Goal: Task Accomplishment & Management: Use online tool/utility

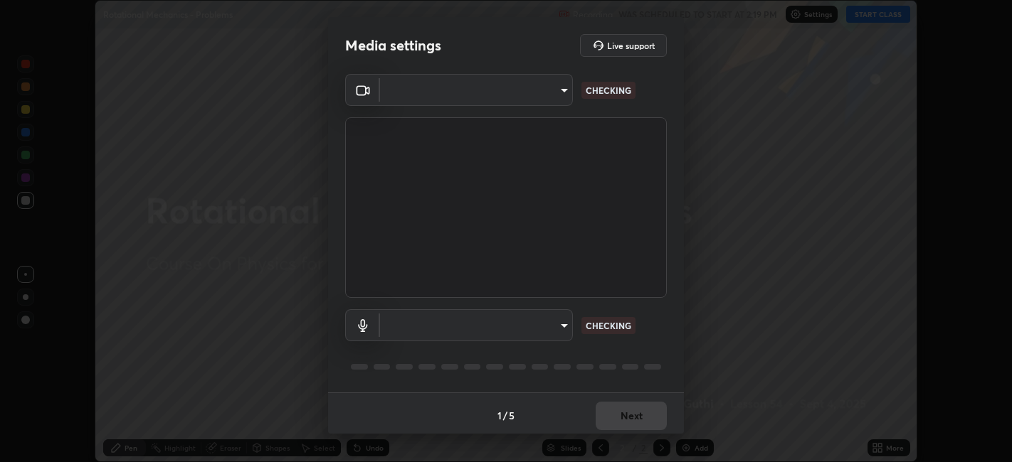
scroll to position [462, 1012]
type input "0acba3b956650a6650c5664b97f3b396654fc9691dbf7dca78d34d57b57889b9"
click at [535, 326] on body "Erase all Rotational Mechanics - Problems Recording WAS SCHEDULED TO START AT 2…" at bounding box center [506, 231] width 1012 height 462
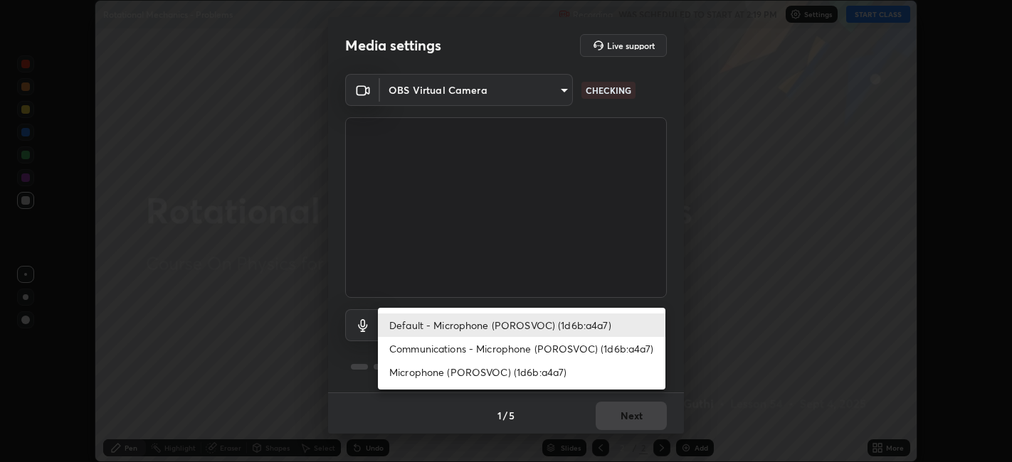
click at [494, 370] on li "Microphone (POROSVOC) (1d6b:a4a7)" at bounding box center [521, 372] width 287 height 23
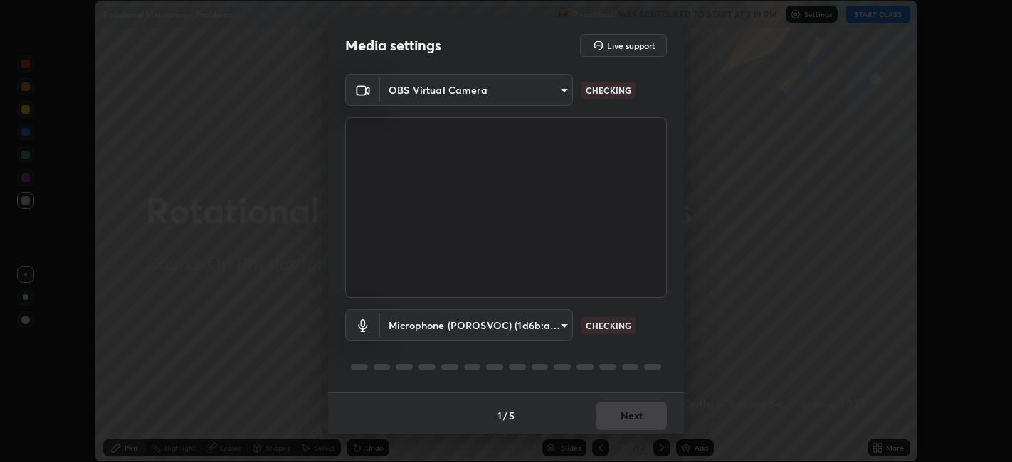
type input "ce5dac5386b7165ef111ec0cceeb88a2088e5dafea1a1e31d92b60c0252cb551"
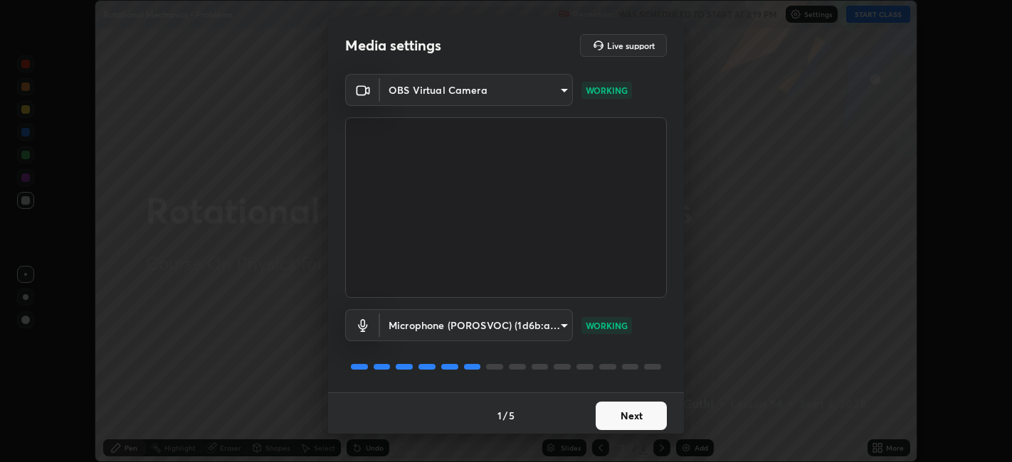
click at [619, 413] on button "Next" at bounding box center [630, 416] width 71 height 28
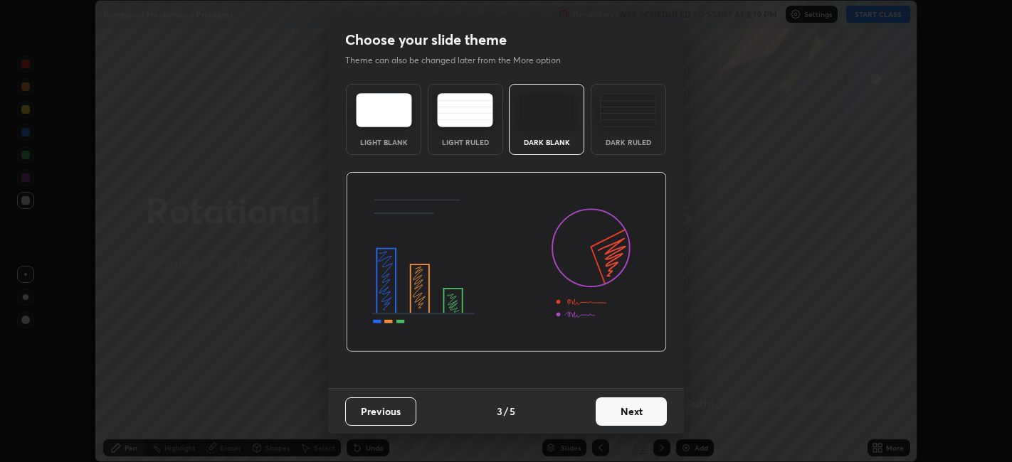
click at [625, 412] on button "Next" at bounding box center [630, 412] width 71 height 28
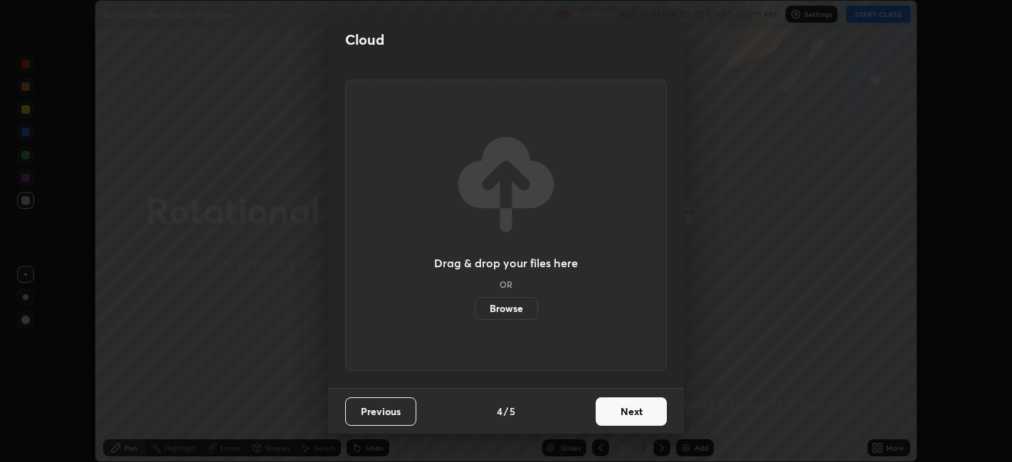
click at [625, 411] on button "Next" at bounding box center [630, 412] width 71 height 28
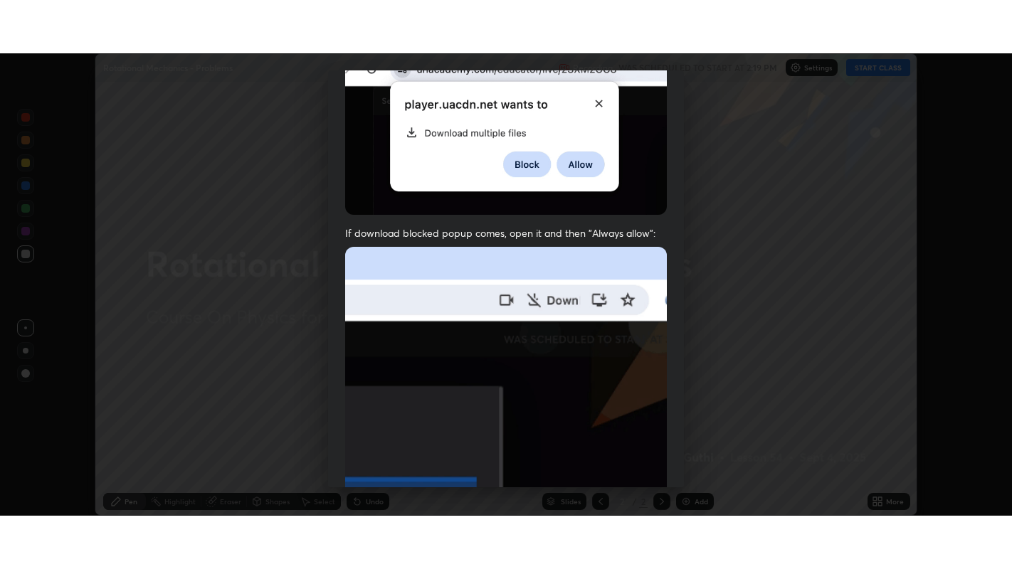
scroll to position [294, 0]
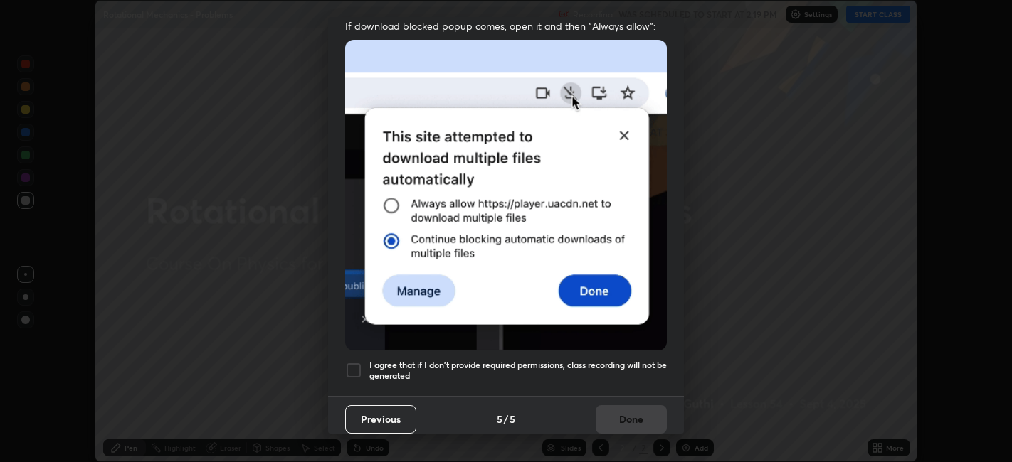
click at [351, 362] on div at bounding box center [353, 370] width 17 height 17
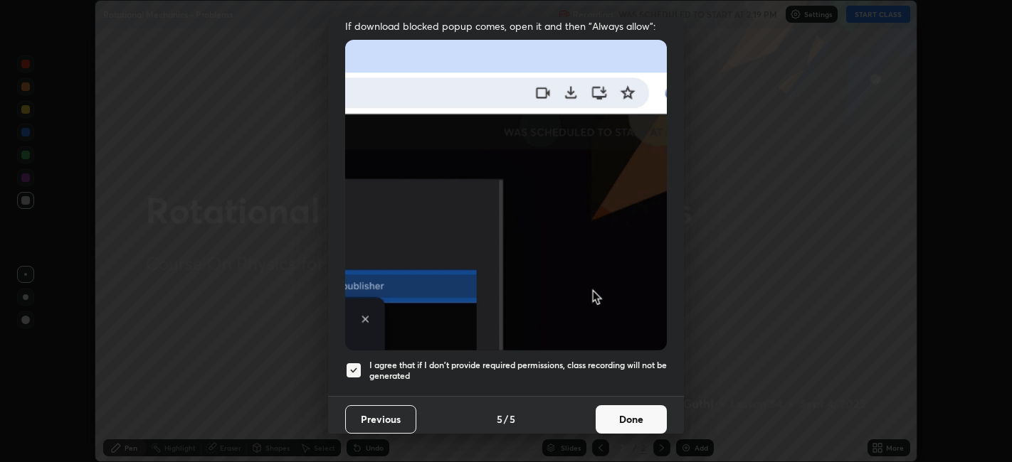
click at [626, 408] on button "Done" at bounding box center [630, 420] width 71 height 28
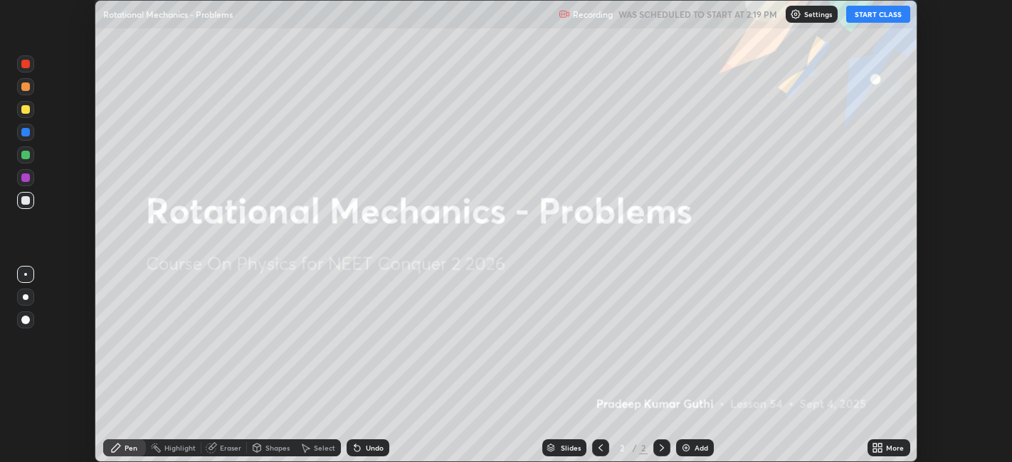
click at [859, 11] on button "START CLASS" at bounding box center [878, 14] width 64 height 17
click at [695, 448] on div "Add" at bounding box center [701, 448] width 14 height 7
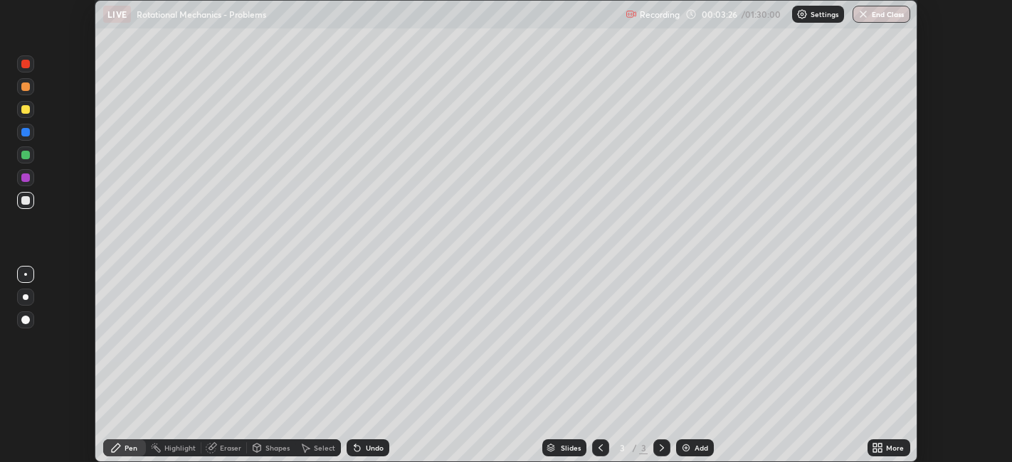
click at [880, 448] on icon at bounding box center [877, 448] width 11 height 11
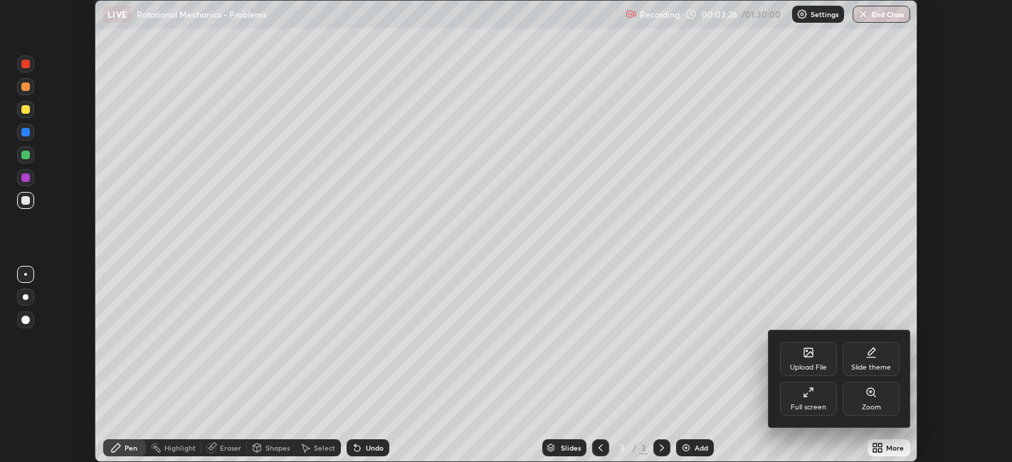
click at [819, 404] on div "Full screen" at bounding box center [808, 407] width 36 height 7
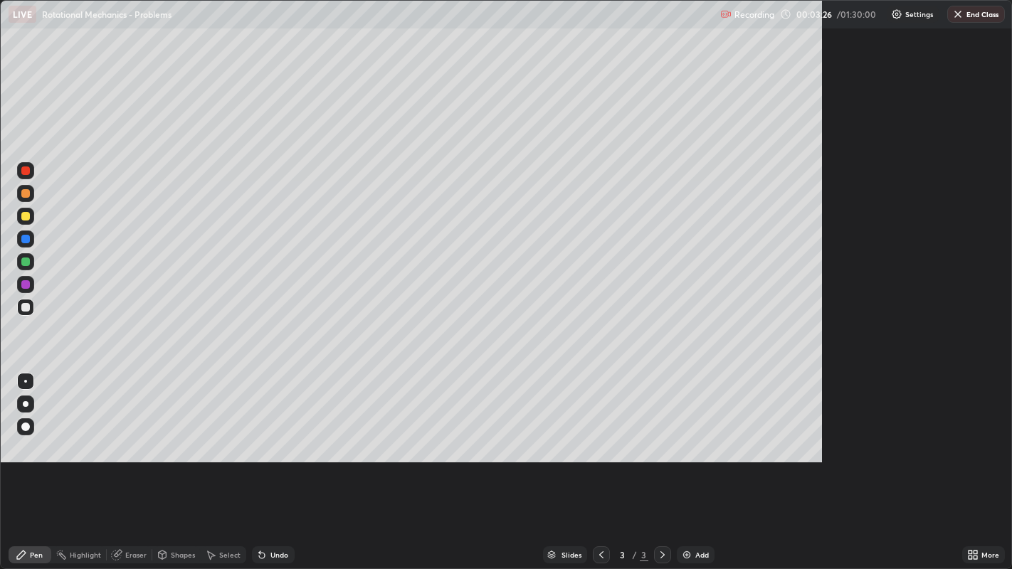
scroll to position [569, 1012]
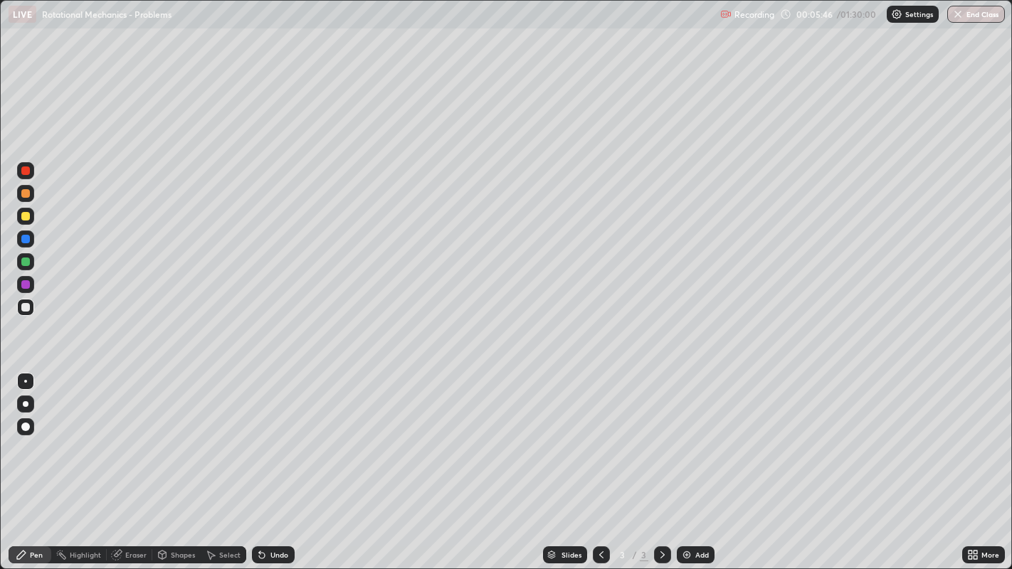
click at [25, 217] on div at bounding box center [25, 216] width 9 height 9
click at [290, 462] on div "Undo" at bounding box center [273, 554] width 43 height 17
click at [29, 305] on div at bounding box center [25, 307] width 9 height 9
click at [22, 214] on div at bounding box center [25, 216] width 9 height 9
click at [25, 306] on div at bounding box center [25, 307] width 9 height 9
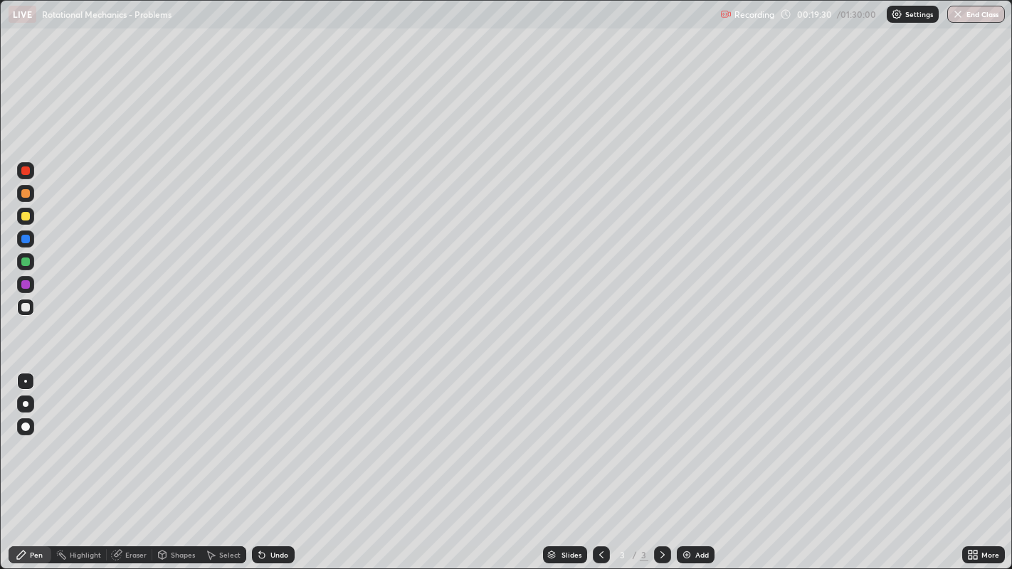
click at [23, 304] on div at bounding box center [25, 307] width 9 height 9
click at [272, 462] on div "Undo" at bounding box center [279, 554] width 18 height 7
click at [33, 195] on div at bounding box center [25, 193] width 17 height 17
click at [23, 309] on div at bounding box center [25, 307] width 9 height 9
click at [277, 462] on div "Undo" at bounding box center [273, 554] width 43 height 17
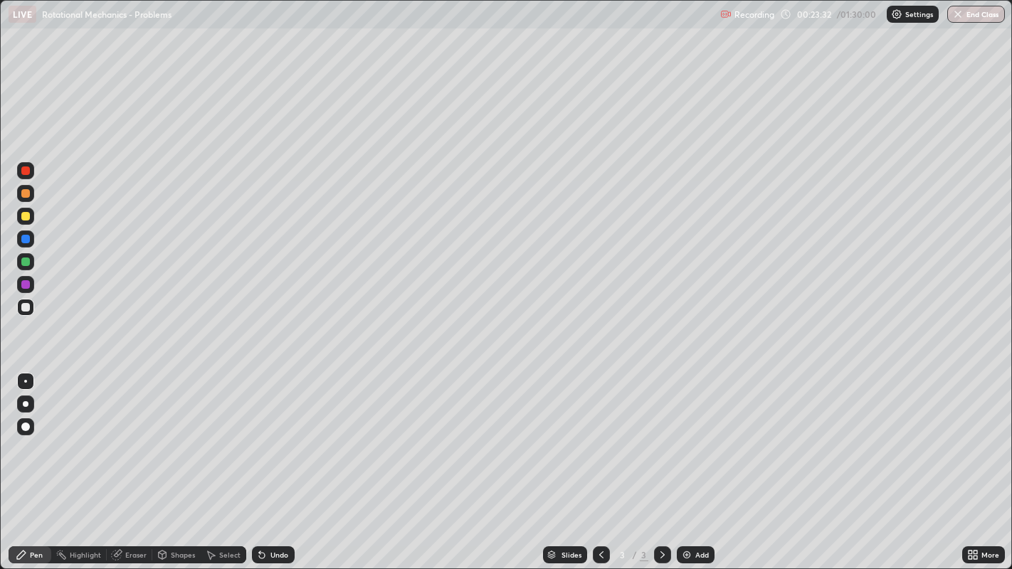
click at [31, 283] on div at bounding box center [25, 284] width 17 height 17
click at [26, 216] on div at bounding box center [25, 216] width 9 height 9
click at [30, 282] on div at bounding box center [25, 284] width 17 height 17
click at [28, 217] on div at bounding box center [25, 216] width 9 height 9
click at [687, 462] on img at bounding box center [686, 554] width 11 height 11
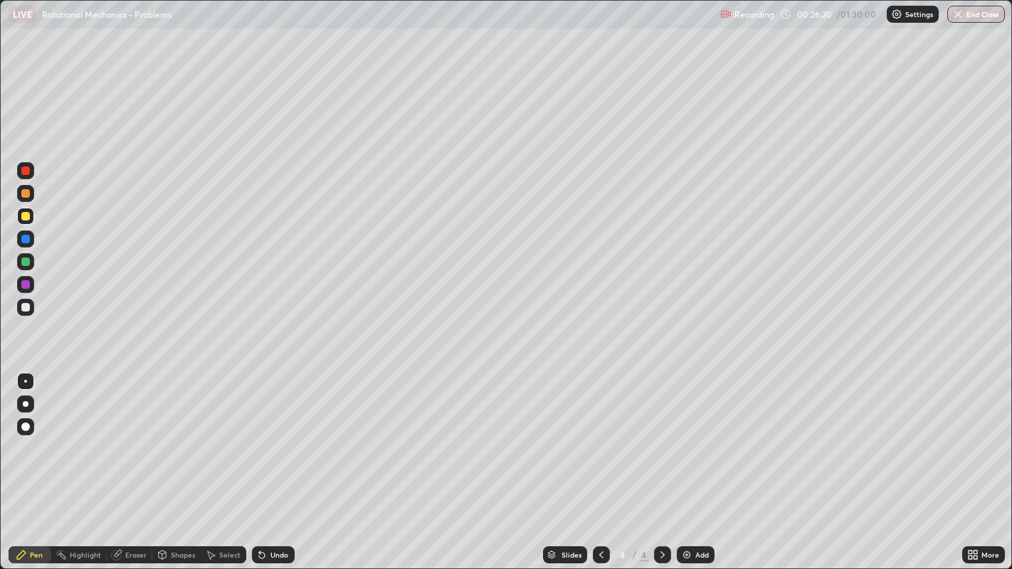
click at [128, 462] on div "Eraser" at bounding box center [135, 554] width 21 height 7
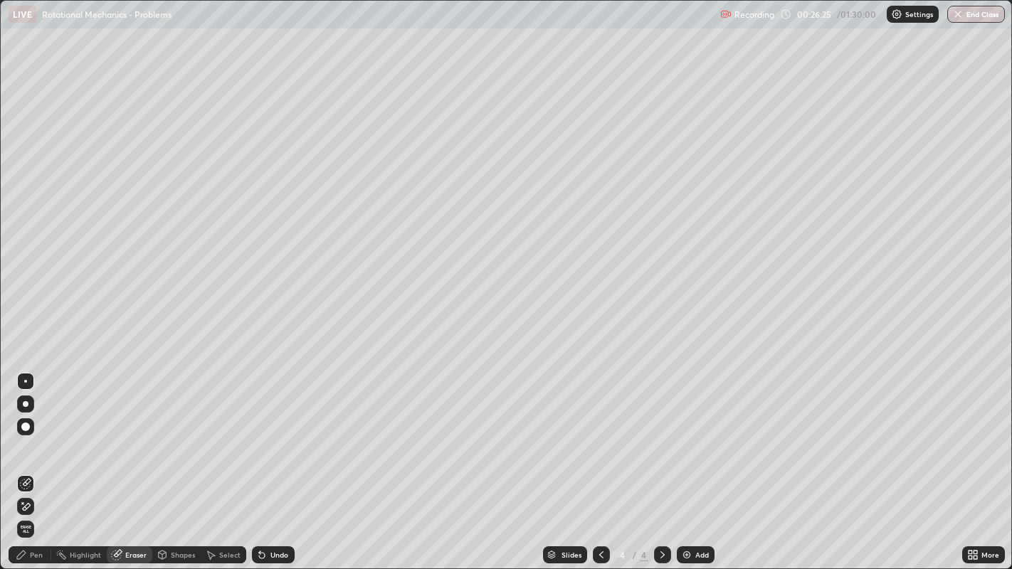
click at [31, 462] on div "Pen" at bounding box center [36, 554] width 13 height 7
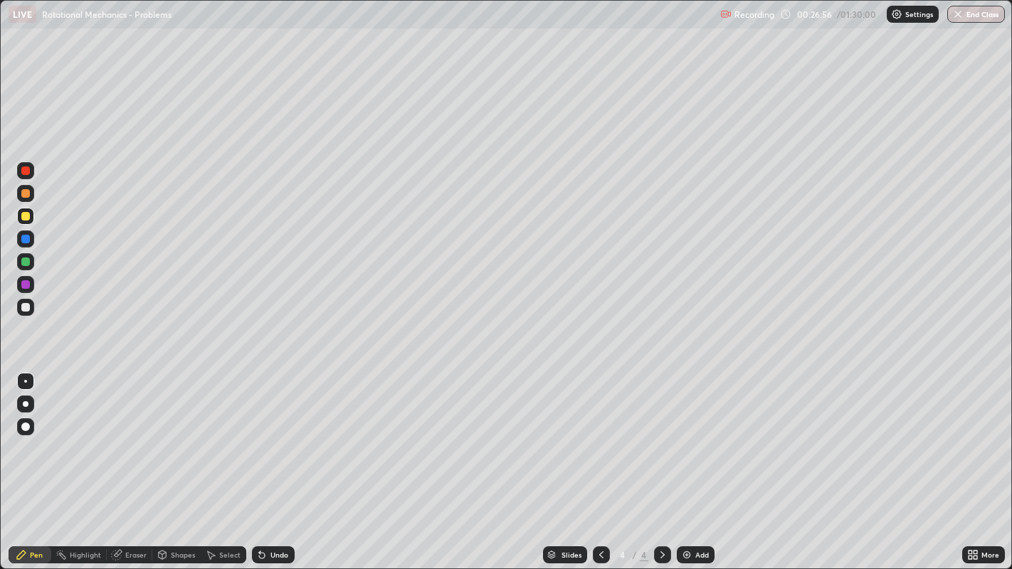
click at [25, 304] on div at bounding box center [25, 307] width 9 height 9
click at [31, 195] on div at bounding box center [25, 193] width 17 height 17
click at [24, 309] on div at bounding box center [25, 307] width 9 height 9
click at [599, 462] on icon at bounding box center [600, 554] width 11 height 11
click at [654, 462] on div at bounding box center [662, 555] width 17 height 28
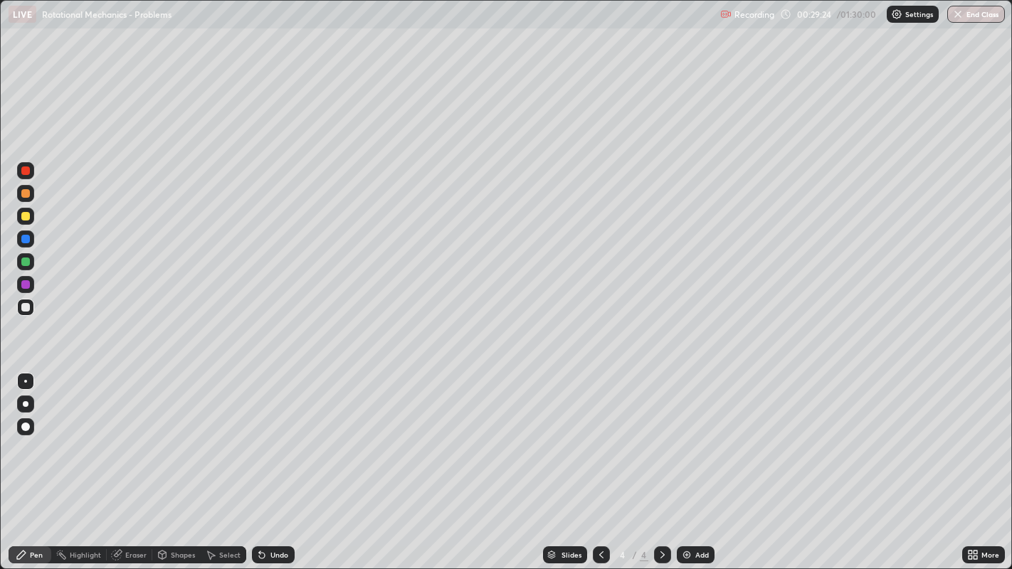
click at [279, 462] on div "Undo" at bounding box center [279, 554] width 18 height 7
click at [272, 462] on div "Undo" at bounding box center [279, 554] width 18 height 7
click at [687, 462] on img at bounding box center [686, 554] width 11 height 11
click at [25, 219] on div at bounding box center [25, 216] width 9 height 9
click at [277, 462] on div "Undo" at bounding box center [279, 554] width 18 height 7
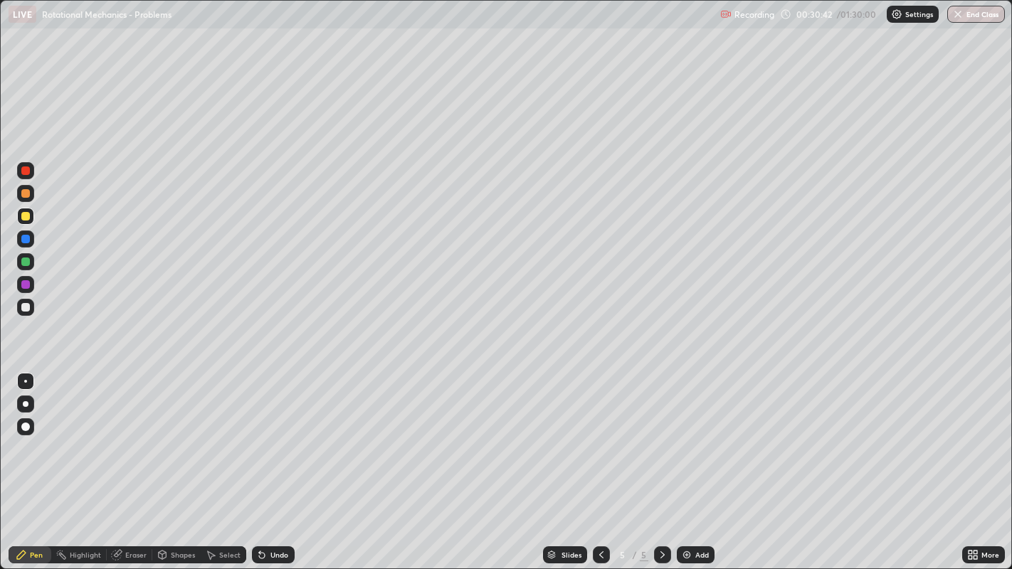
click at [24, 191] on div at bounding box center [25, 193] width 9 height 9
click at [599, 462] on icon at bounding box center [600, 554] width 11 height 11
click at [660, 462] on icon at bounding box center [662, 554] width 11 height 11
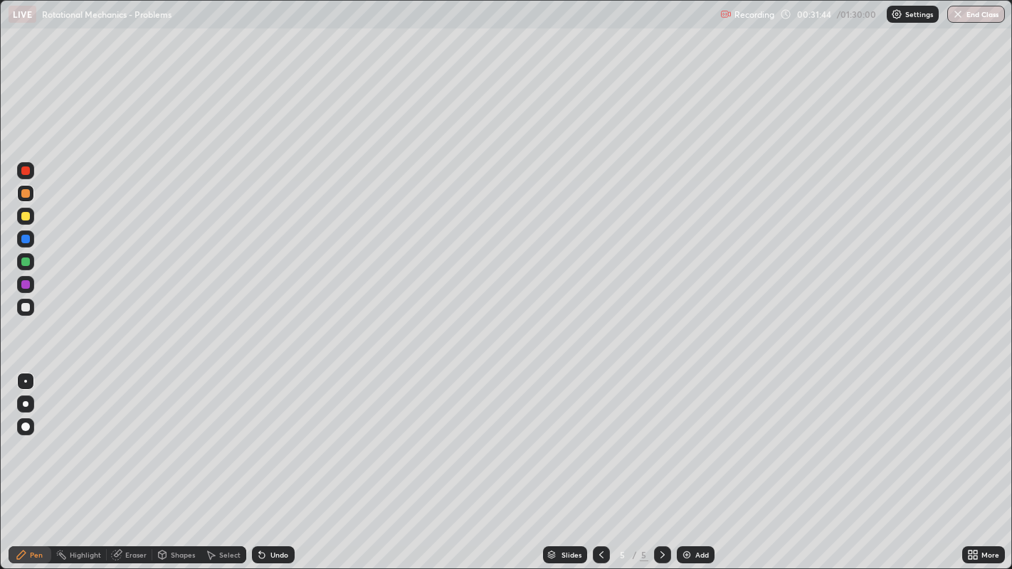
click at [26, 307] on div at bounding box center [25, 307] width 9 height 9
click at [599, 462] on icon at bounding box center [601, 554] width 4 height 7
click at [598, 462] on icon at bounding box center [600, 554] width 11 height 11
click at [660, 462] on icon at bounding box center [662, 554] width 11 height 11
click at [654, 462] on div at bounding box center [662, 554] width 17 height 17
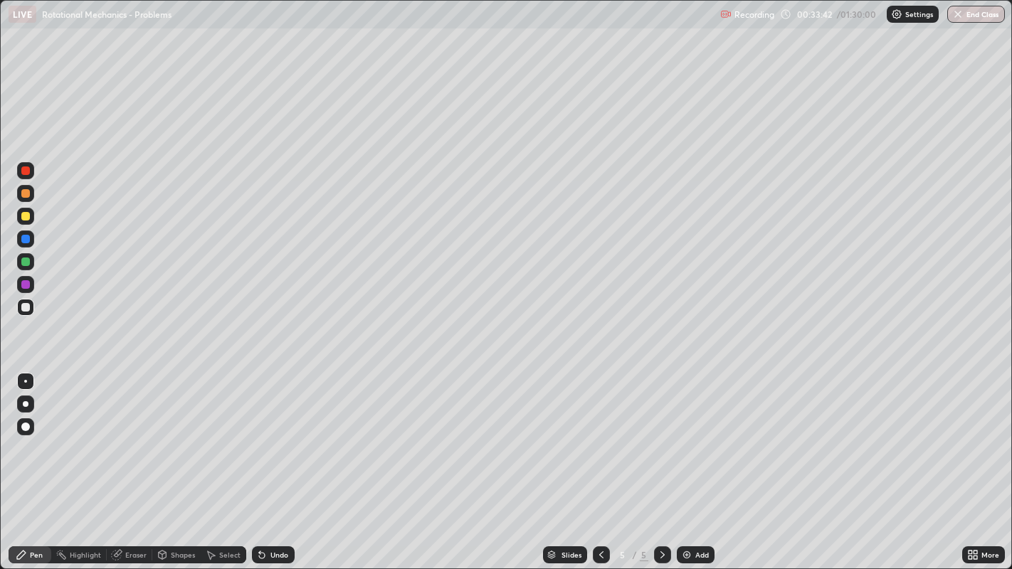
click at [660, 462] on icon at bounding box center [662, 554] width 11 height 11
click at [689, 462] on img at bounding box center [686, 554] width 11 height 11
click at [27, 216] on div at bounding box center [25, 216] width 9 height 9
click at [26, 307] on div at bounding box center [25, 307] width 9 height 9
click at [22, 216] on div at bounding box center [25, 216] width 9 height 9
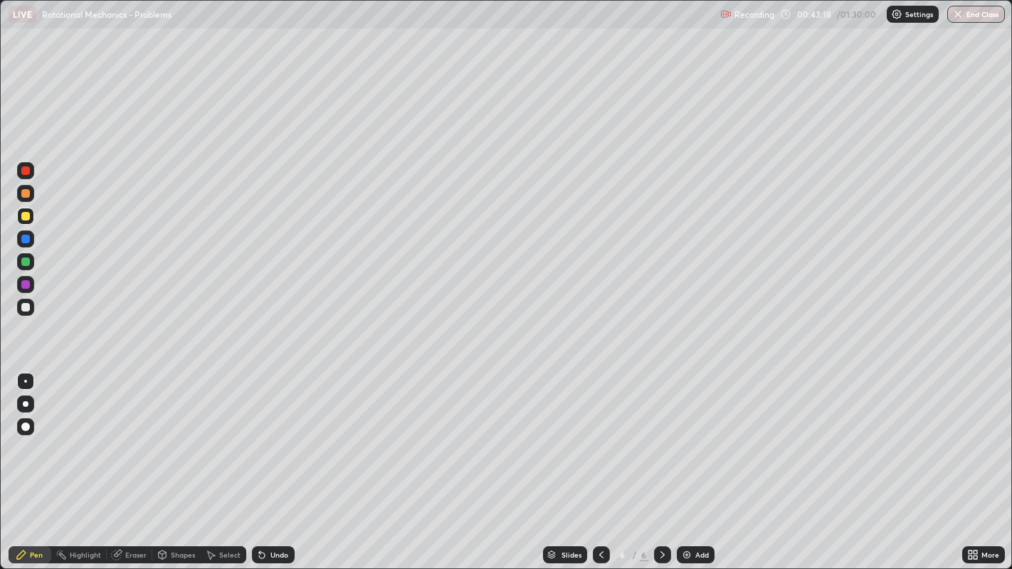
click at [26, 194] on div at bounding box center [25, 193] width 9 height 9
click at [22, 307] on div at bounding box center [25, 307] width 9 height 9
click at [277, 462] on div "Undo" at bounding box center [279, 554] width 18 height 7
click at [692, 462] on div "Add" at bounding box center [696, 554] width 38 height 17
click at [278, 462] on div "Undo" at bounding box center [279, 554] width 18 height 7
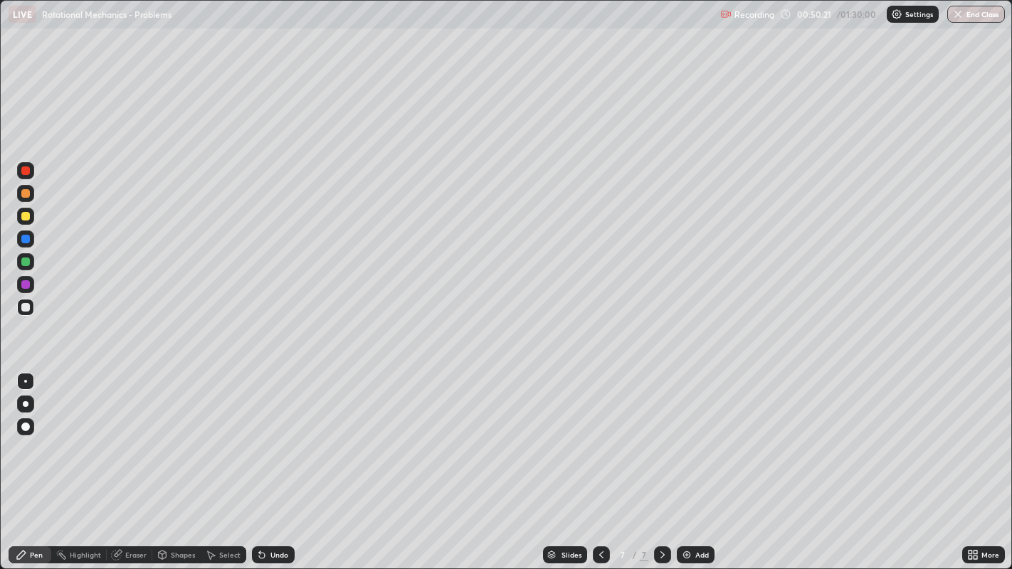
click at [25, 216] on div at bounding box center [25, 216] width 9 height 9
click at [280, 462] on div "Undo" at bounding box center [279, 554] width 18 height 7
click at [279, 462] on div "Undo" at bounding box center [273, 554] width 43 height 17
click at [273, 462] on div "Undo" at bounding box center [279, 554] width 18 height 7
click at [271, 462] on div "Undo" at bounding box center [279, 554] width 18 height 7
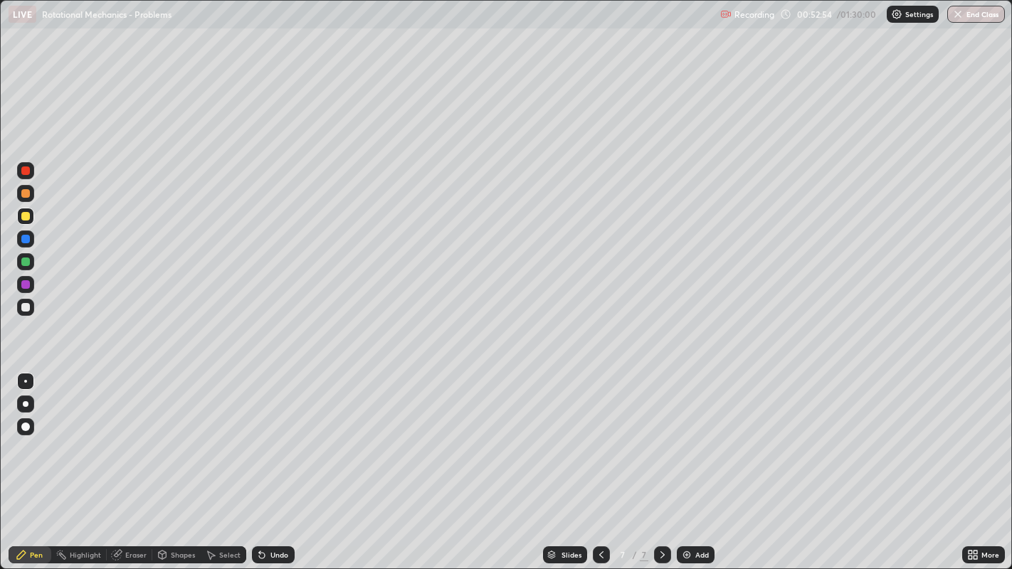
click at [272, 462] on div "Undo" at bounding box center [279, 554] width 18 height 7
click at [27, 240] on div at bounding box center [25, 239] width 9 height 9
click at [704, 462] on div "Add" at bounding box center [702, 554] width 14 height 7
click at [25, 217] on div at bounding box center [25, 216] width 9 height 9
click at [26, 304] on div at bounding box center [25, 307] width 9 height 9
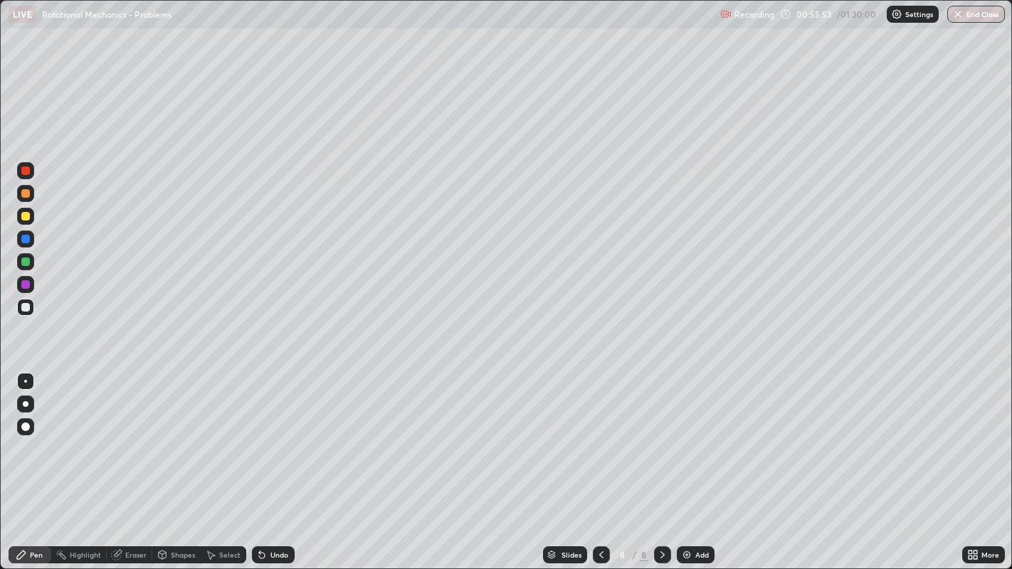
click at [278, 462] on div "Undo" at bounding box center [279, 554] width 18 height 7
click at [277, 462] on div "Undo" at bounding box center [279, 554] width 18 height 7
click at [270, 462] on div "Undo" at bounding box center [279, 554] width 18 height 7
click at [268, 462] on div "Undo" at bounding box center [273, 554] width 43 height 17
click at [267, 462] on div "Undo" at bounding box center [273, 554] width 43 height 17
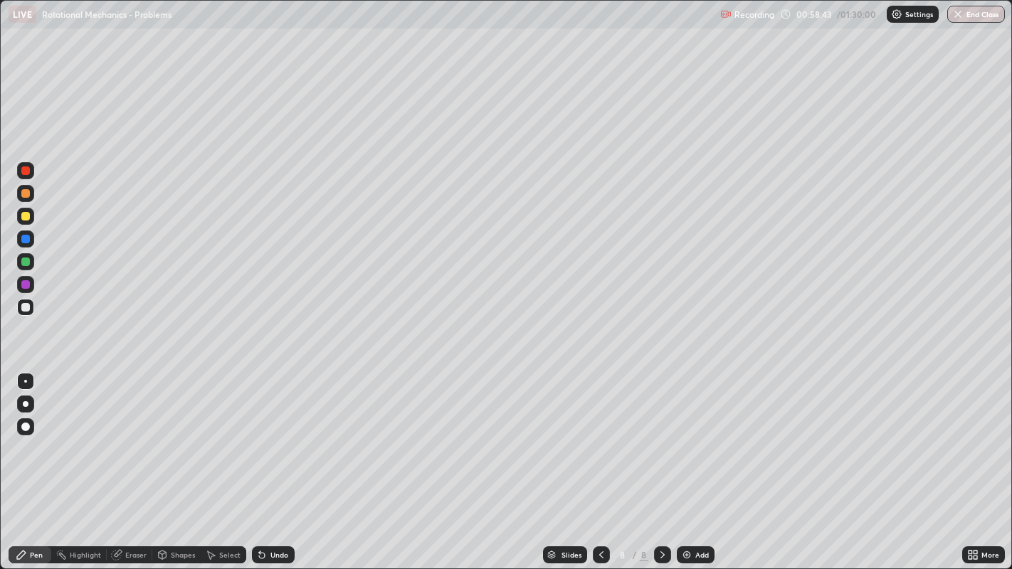
click at [268, 462] on div "Undo" at bounding box center [273, 554] width 43 height 17
click at [690, 462] on img at bounding box center [686, 554] width 11 height 11
click at [23, 217] on div at bounding box center [25, 216] width 9 height 9
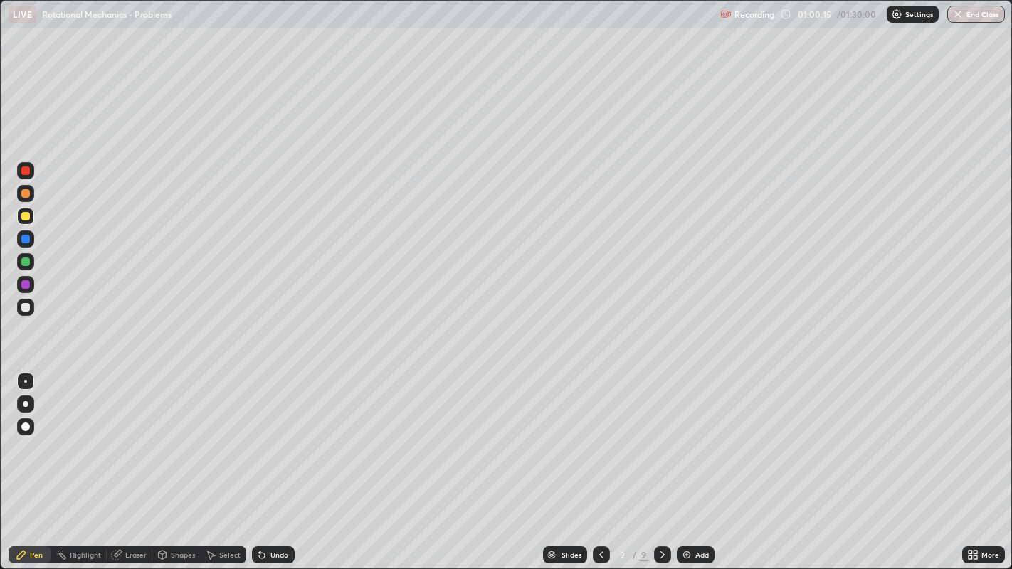
click at [176, 462] on div "Shapes" at bounding box center [183, 554] width 24 height 7
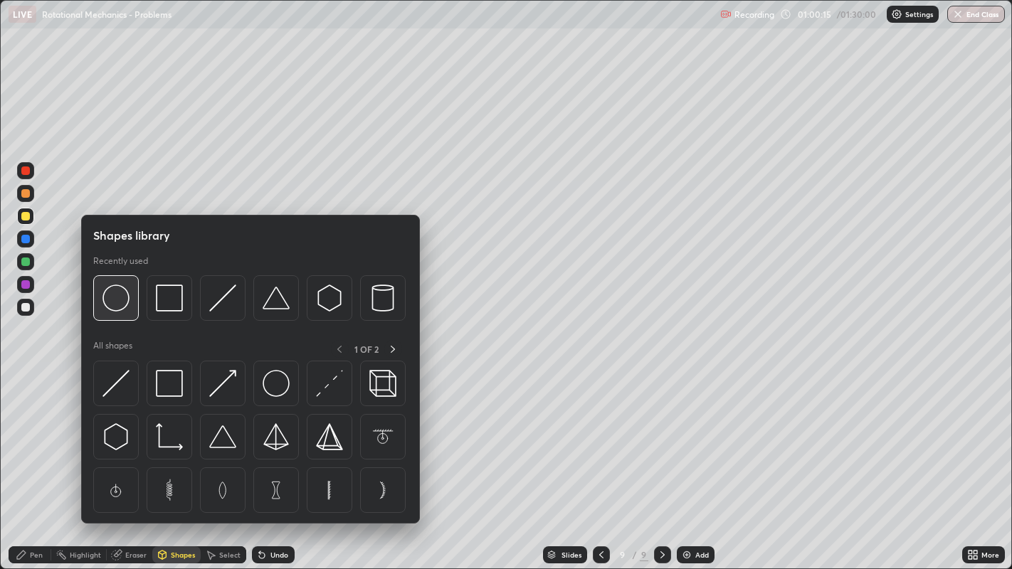
click at [120, 307] on img at bounding box center [115, 298] width 27 height 27
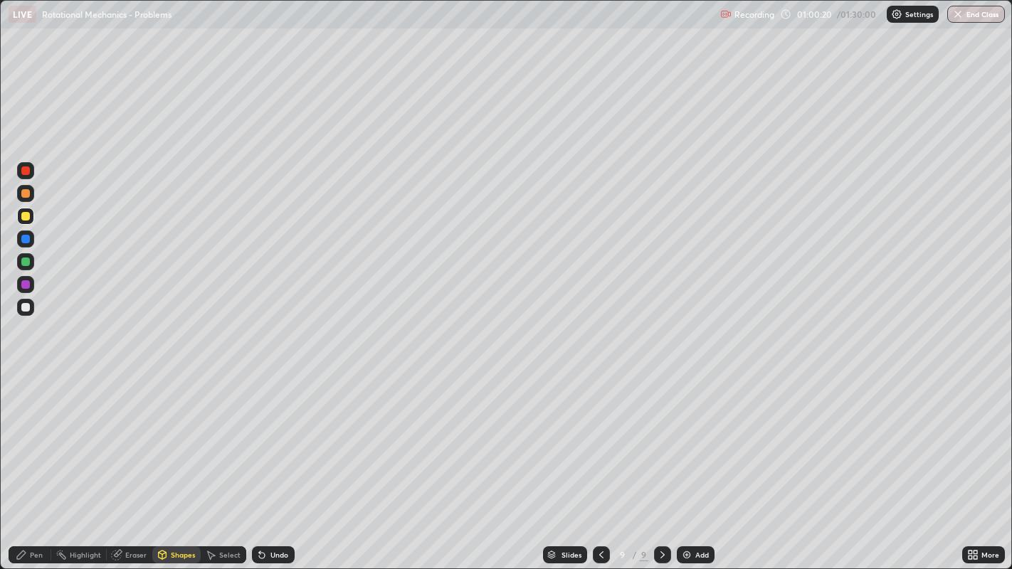
click at [275, 462] on div "Undo" at bounding box center [279, 554] width 18 height 7
click at [36, 462] on div "Pen" at bounding box center [36, 554] width 13 height 7
click at [21, 262] on div at bounding box center [25, 262] width 9 height 9
click at [133, 462] on div "Eraser" at bounding box center [135, 554] width 21 height 7
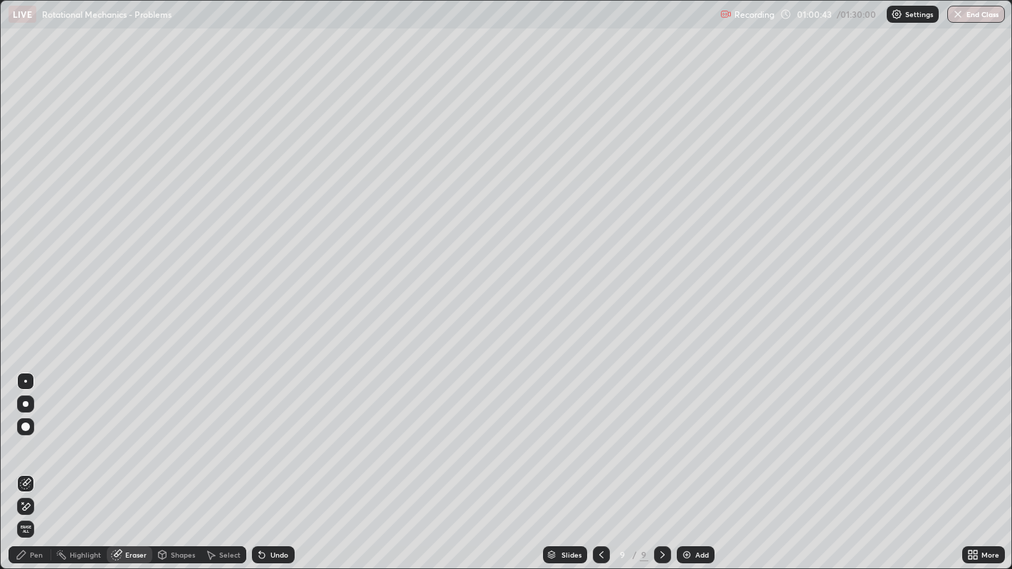
click at [180, 462] on div "Shapes" at bounding box center [183, 554] width 24 height 7
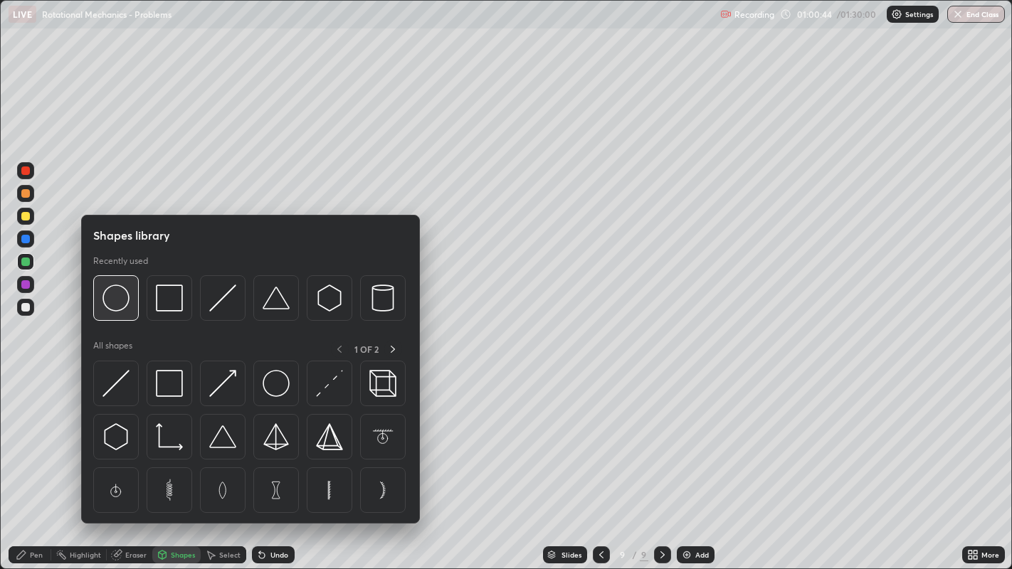
click at [115, 299] on img at bounding box center [115, 298] width 27 height 27
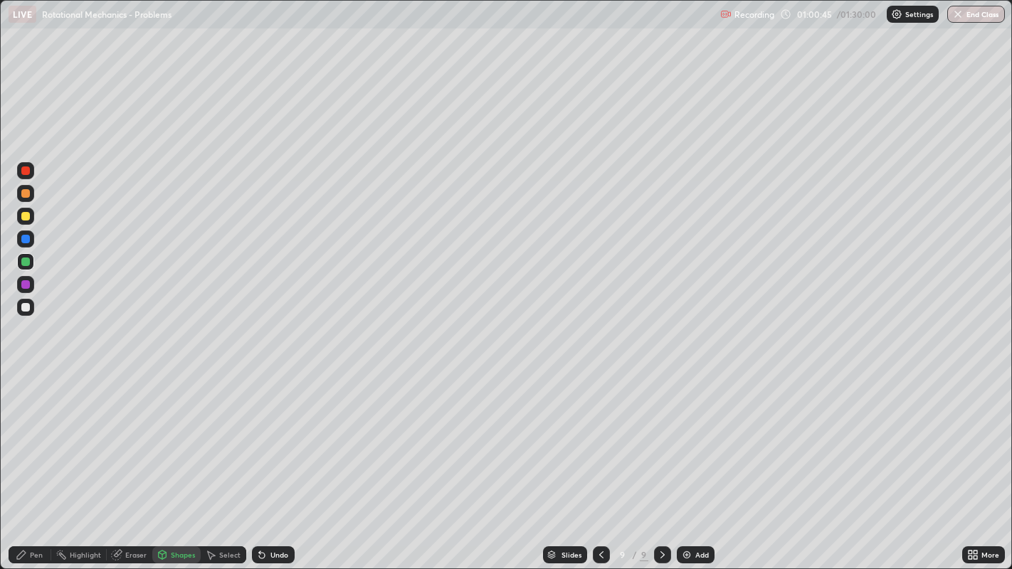
click at [27, 218] on div at bounding box center [25, 216] width 9 height 9
click at [27, 242] on div at bounding box center [25, 239] width 9 height 9
click at [26, 212] on div at bounding box center [25, 216] width 9 height 9
click at [26, 309] on div at bounding box center [25, 307] width 9 height 9
click at [38, 462] on div "Pen" at bounding box center [36, 554] width 13 height 7
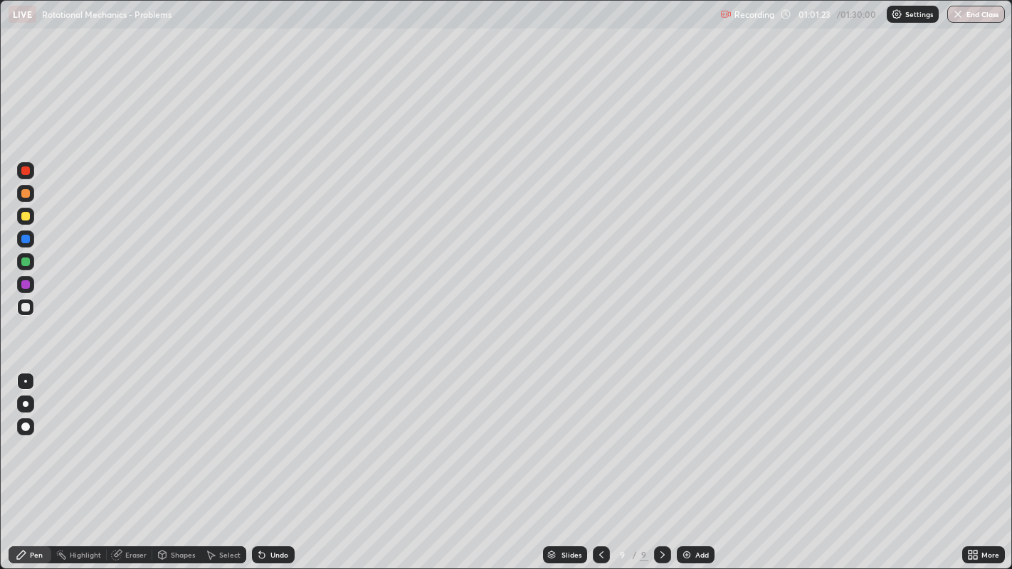
click at [273, 462] on div "Undo" at bounding box center [279, 554] width 18 height 7
click at [272, 462] on div "Undo" at bounding box center [279, 554] width 18 height 7
click at [26, 281] on div at bounding box center [25, 284] width 9 height 9
click at [24, 215] on div at bounding box center [25, 216] width 9 height 9
click at [26, 262] on div at bounding box center [25, 262] width 9 height 9
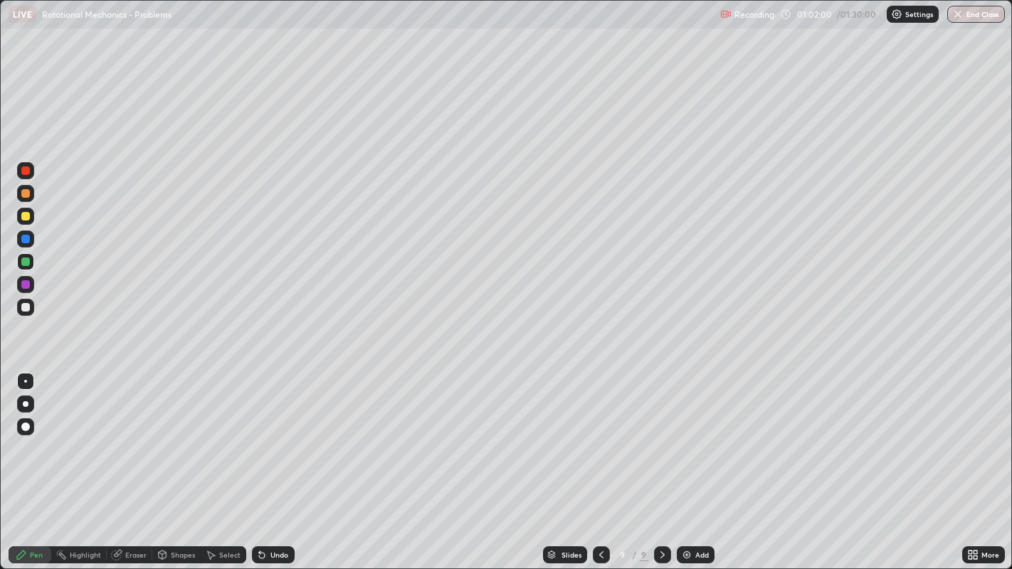
click at [28, 304] on div at bounding box center [25, 307] width 9 height 9
click at [27, 263] on div at bounding box center [25, 262] width 9 height 9
click at [27, 261] on div at bounding box center [25, 262] width 9 height 9
click at [284, 462] on div "Undo" at bounding box center [279, 554] width 18 height 7
click at [25, 307] on div at bounding box center [25, 307] width 9 height 9
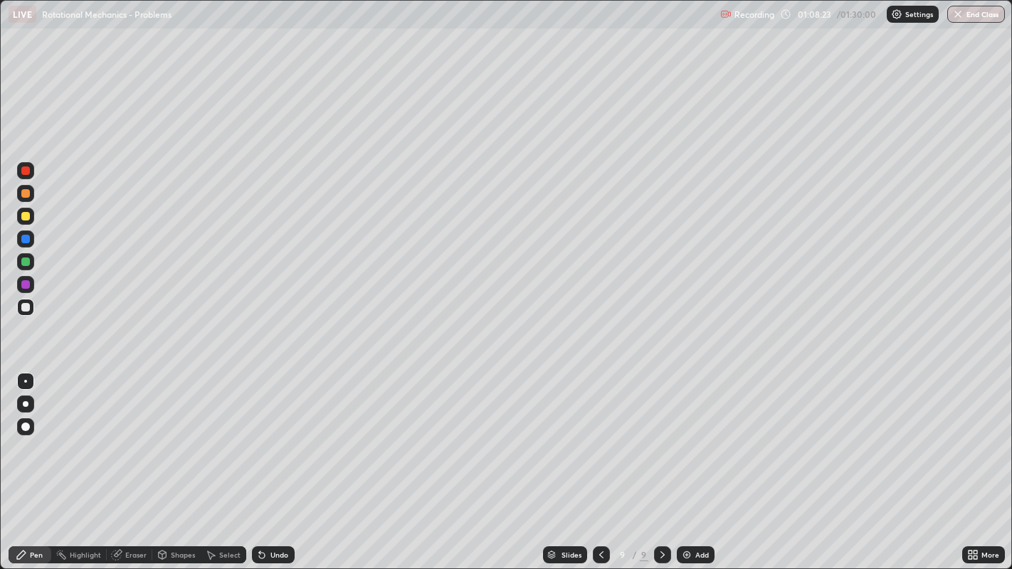
click at [695, 462] on div "Add" at bounding box center [702, 554] width 14 height 7
click at [175, 462] on div "Shapes" at bounding box center [183, 554] width 24 height 7
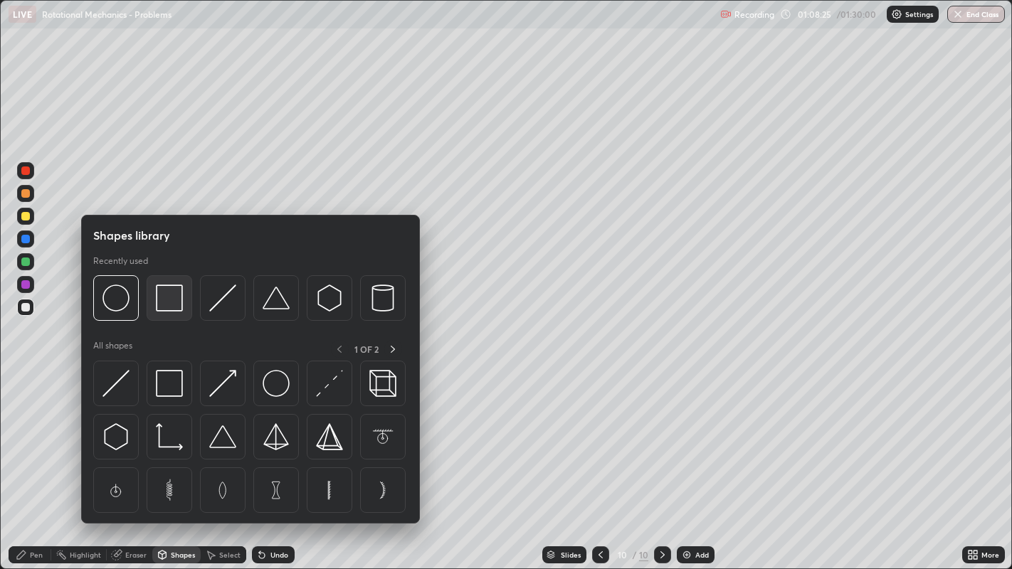
click at [166, 293] on img at bounding box center [169, 298] width 27 height 27
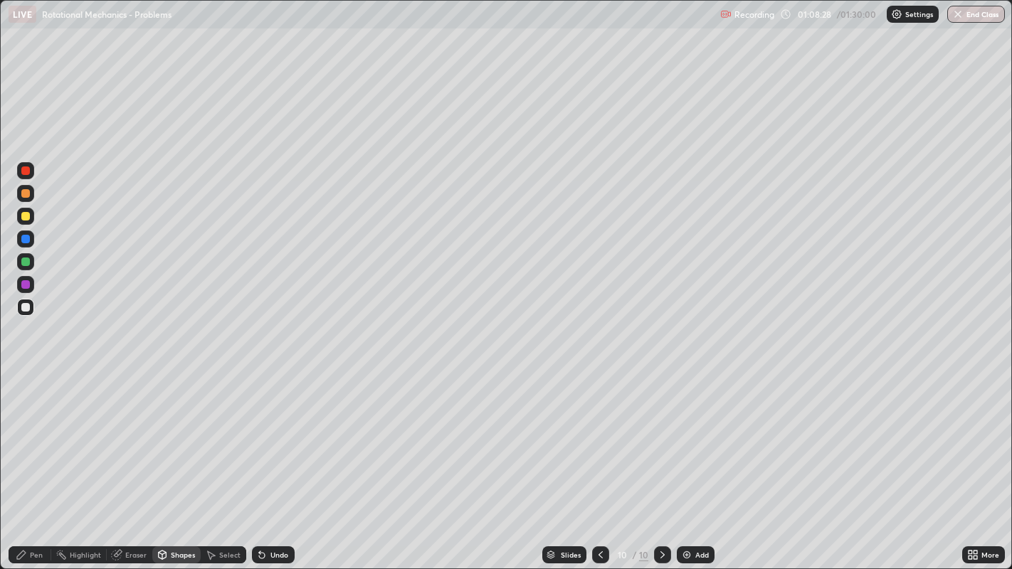
click at [26, 212] on div at bounding box center [25, 216] width 9 height 9
click at [22, 241] on div at bounding box center [25, 239] width 9 height 9
click at [23, 190] on div at bounding box center [25, 193] width 9 height 9
click at [37, 462] on div "Pen" at bounding box center [36, 554] width 13 height 7
click at [25, 307] on div at bounding box center [25, 307] width 9 height 9
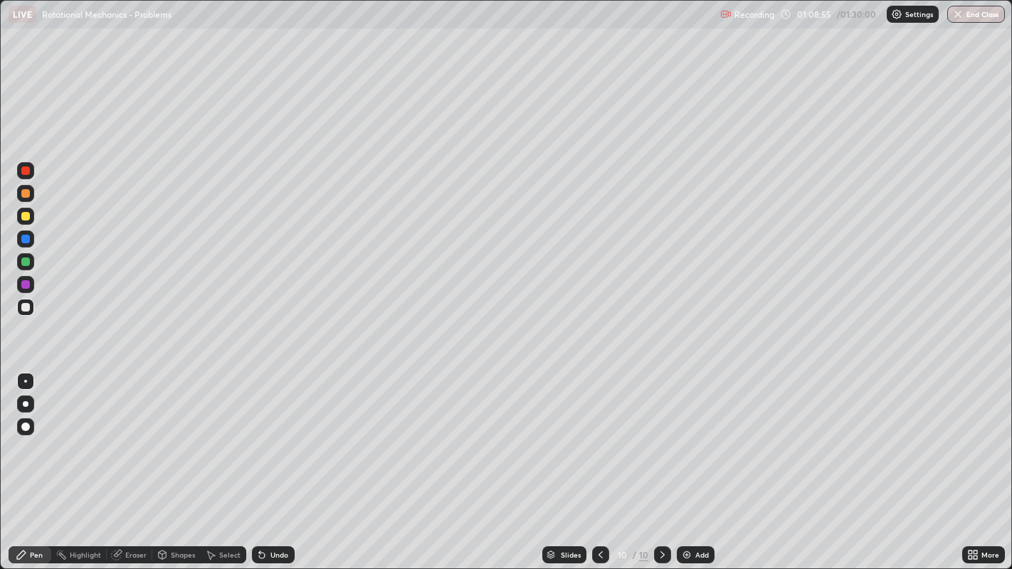
click at [277, 462] on div "Undo" at bounding box center [279, 554] width 18 height 7
click at [599, 462] on icon at bounding box center [600, 554] width 11 height 11
click at [661, 462] on icon at bounding box center [662, 554] width 11 height 11
click at [25, 219] on div at bounding box center [25, 216] width 9 height 9
click at [179, 462] on div "Shapes" at bounding box center [183, 554] width 24 height 7
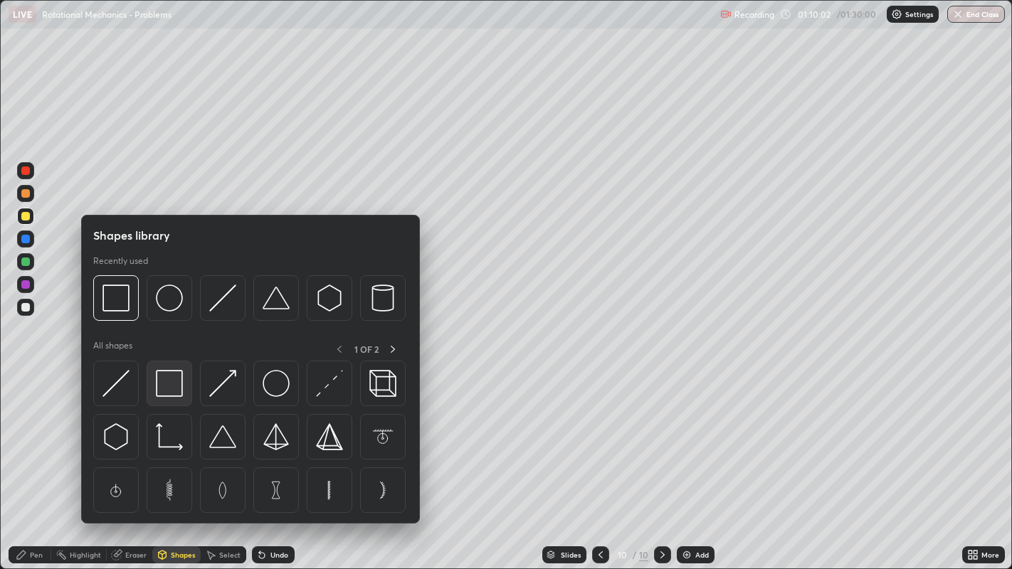
click at [166, 382] on img at bounding box center [169, 383] width 27 height 27
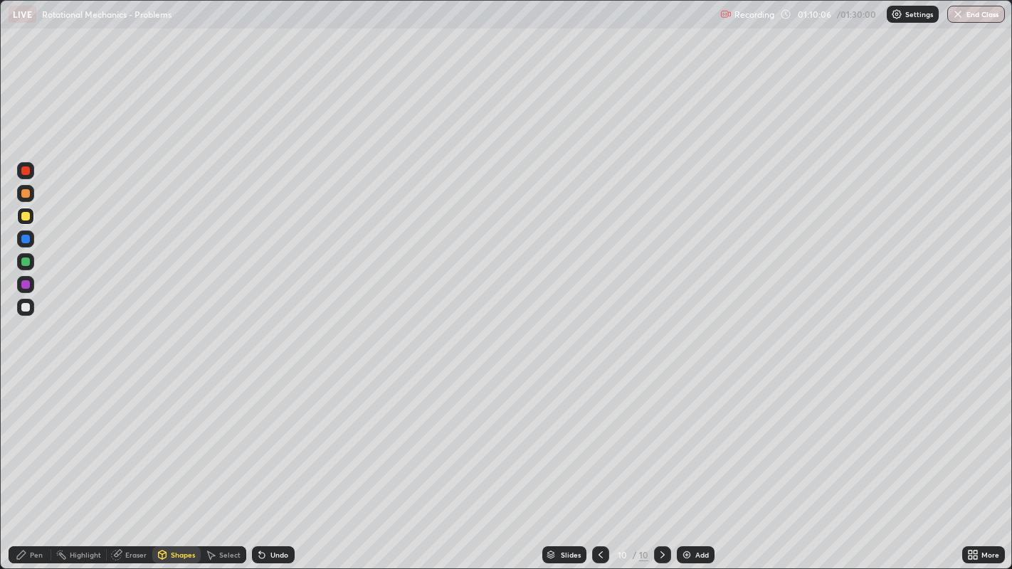
click at [30, 462] on div "Pen" at bounding box center [36, 554] width 13 height 7
click at [25, 240] on div at bounding box center [25, 239] width 9 height 9
click at [25, 307] on div at bounding box center [25, 307] width 9 height 9
click at [26, 261] on div at bounding box center [25, 262] width 9 height 9
click at [26, 304] on div at bounding box center [25, 307] width 9 height 9
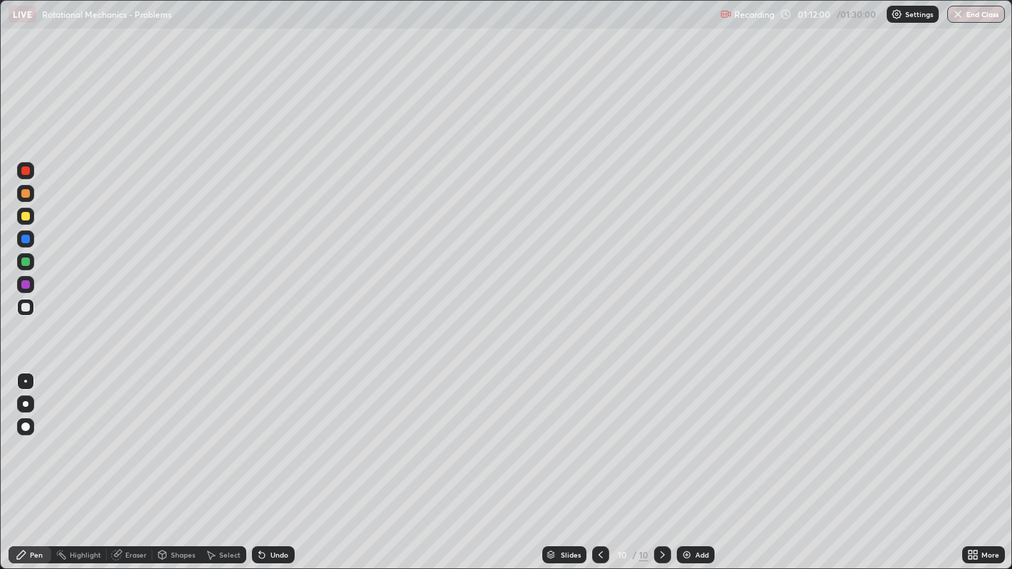
click at [33, 258] on div at bounding box center [25, 261] width 17 height 17
click at [21, 304] on div at bounding box center [25, 307] width 17 height 17
click at [282, 462] on div "Undo" at bounding box center [279, 554] width 18 height 7
click at [275, 462] on div "Undo" at bounding box center [279, 554] width 18 height 7
click at [601, 462] on icon at bounding box center [600, 554] width 11 height 11
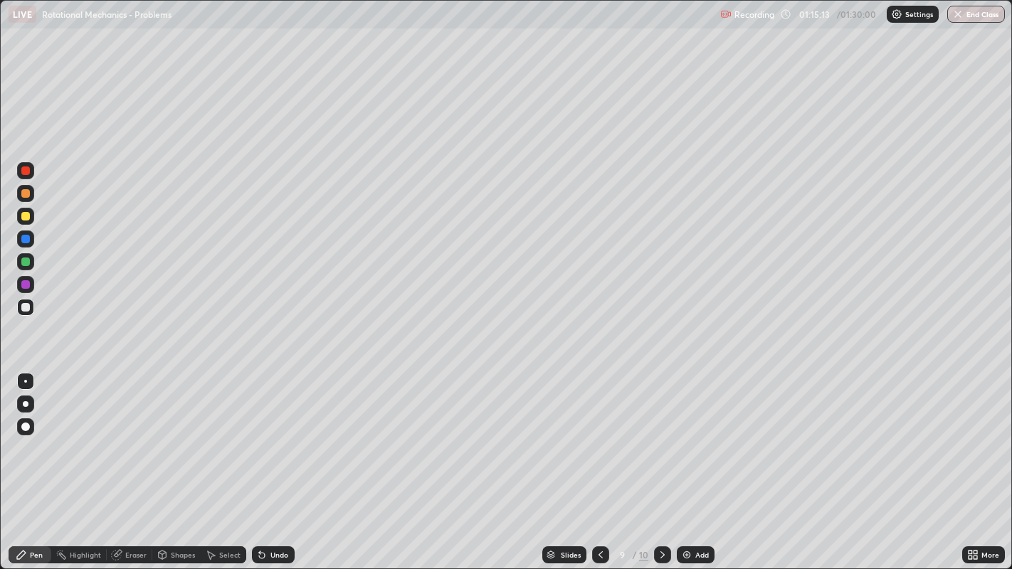
click at [601, 462] on icon at bounding box center [600, 554] width 11 height 11
click at [599, 462] on icon at bounding box center [600, 554] width 11 height 11
click at [601, 462] on icon at bounding box center [600, 554] width 11 height 11
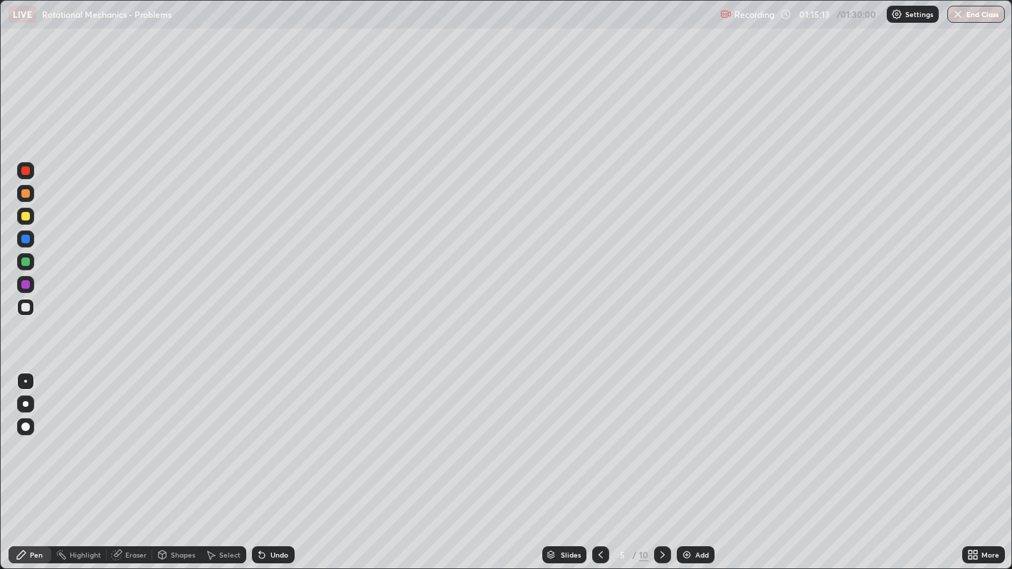
click at [601, 462] on icon at bounding box center [600, 554] width 11 height 11
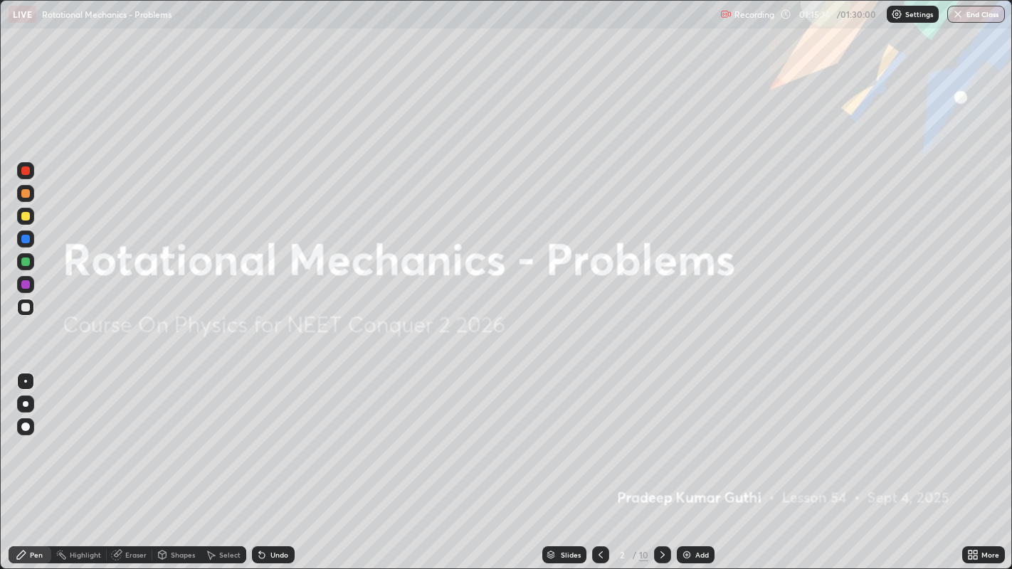
click at [660, 462] on icon at bounding box center [662, 554] width 11 height 11
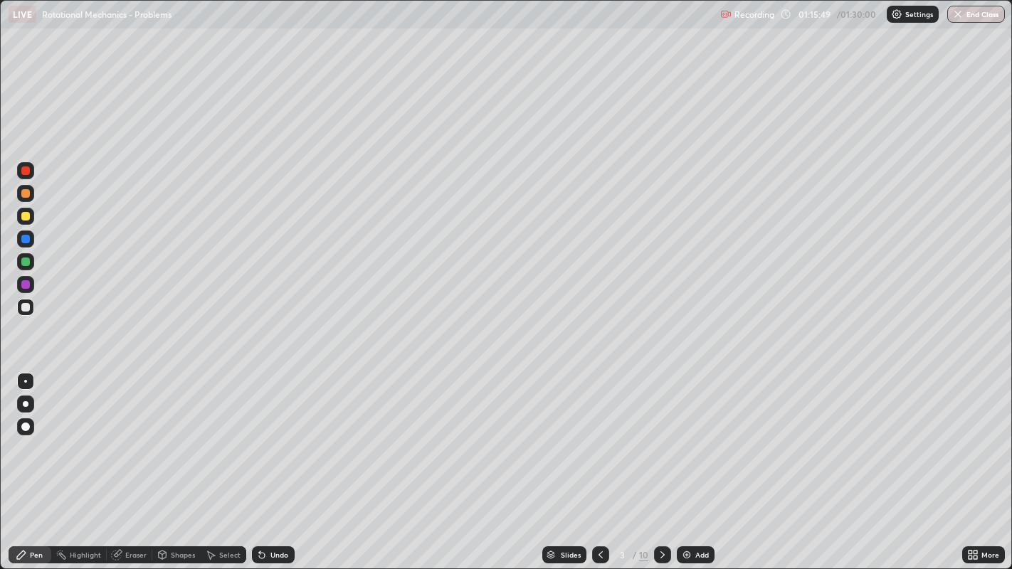
click at [661, 462] on icon at bounding box center [662, 554] width 11 height 11
click at [660, 462] on icon at bounding box center [662, 554] width 11 height 11
click at [663, 462] on icon at bounding box center [662, 554] width 11 height 11
click at [660, 462] on icon at bounding box center [662, 554] width 4 height 7
click at [661, 462] on icon at bounding box center [662, 554] width 11 height 11
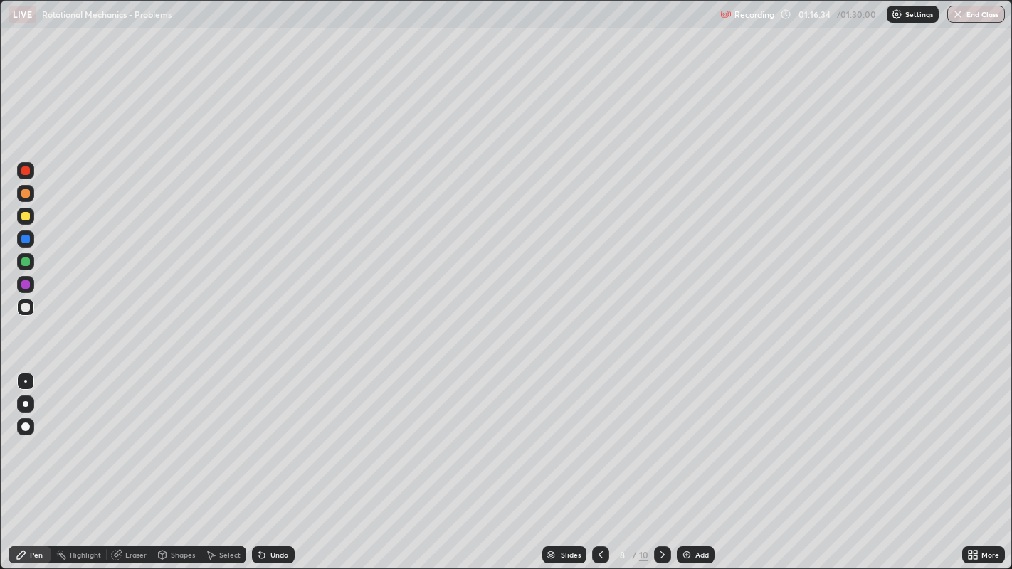
click at [661, 462] on icon at bounding box center [662, 554] width 11 height 11
click at [660, 462] on icon at bounding box center [662, 554] width 11 height 11
click at [598, 462] on icon at bounding box center [600, 554] width 11 height 11
click at [599, 462] on icon at bounding box center [600, 554] width 11 height 11
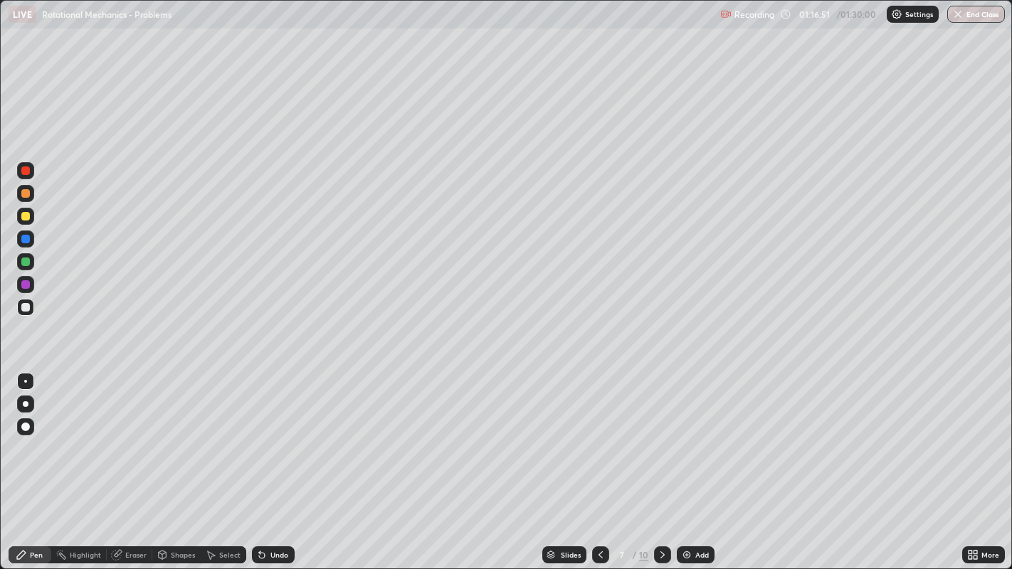
click at [599, 462] on icon at bounding box center [600, 554] width 4 height 7
click at [599, 462] on icon at bounding box center [600, 554] width 11 height 11
click at [600, 462] on icon at bounding box center [600, 554] width 11 height 11
click at [599, 462] on icon at bounding box center [600, 554] width 11 height 11
click at [662, 462] on icon at bounding box center [662, 554] width 11 height 11
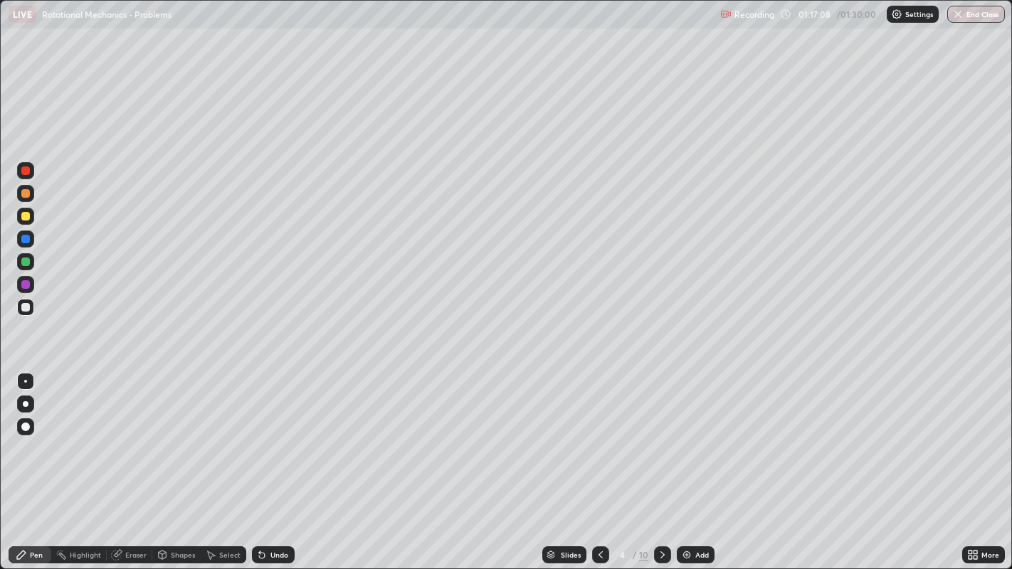
click at [660, 462] on icon at bounding box center [662, 554] width 11 height 11
click at [655, 462] on div at bounding box center [662, 554] width 17 height 17
click at [28, 219] on div at bounding box center [25, 216] width 9 height 9
click at [22, 191] on div at bounding box center [25, 193] width 9 height 9
click at [983, 462] on div "More" at bounding box center [990, 554] width 18 height 7
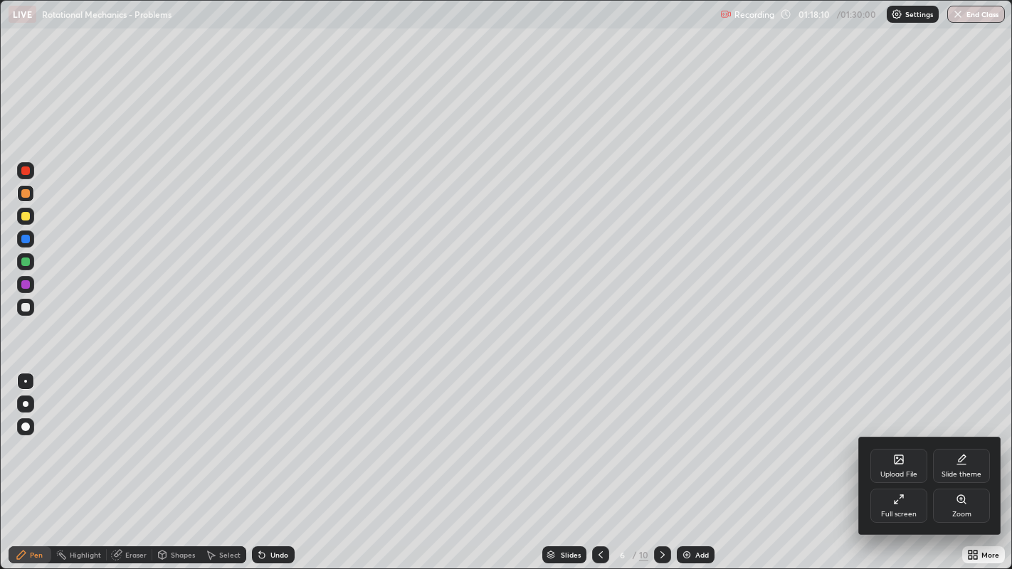
click at [958, 462] on div "Zoom" at bounding box center [961, 506] width 57 height 34
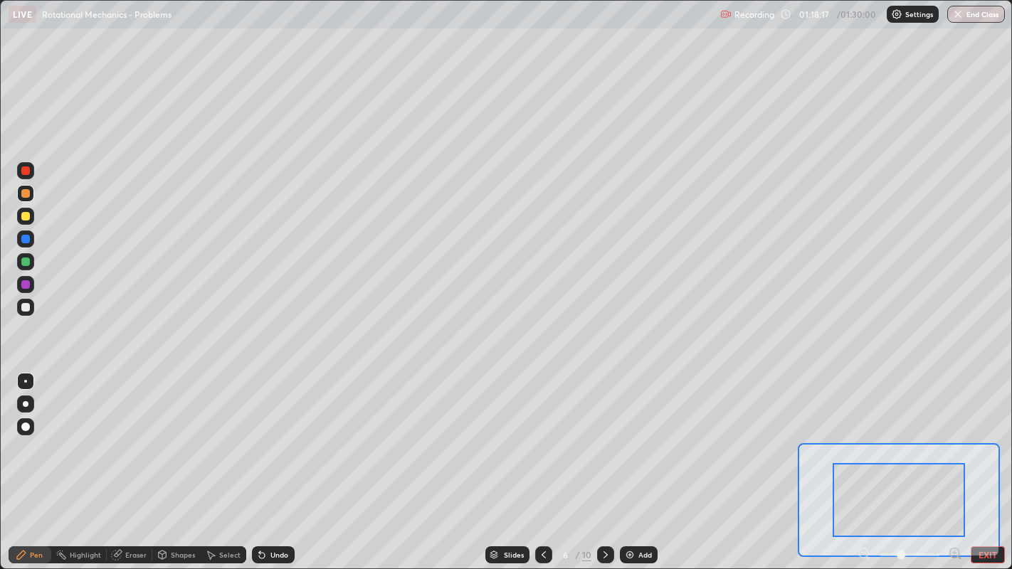
click at [287, 462] on div "Undo" at bounding box center [273, 554] width 43 height 17
click at [990, 462] on button "EXIT" at bounding box center [987, 554] width 34 height 17
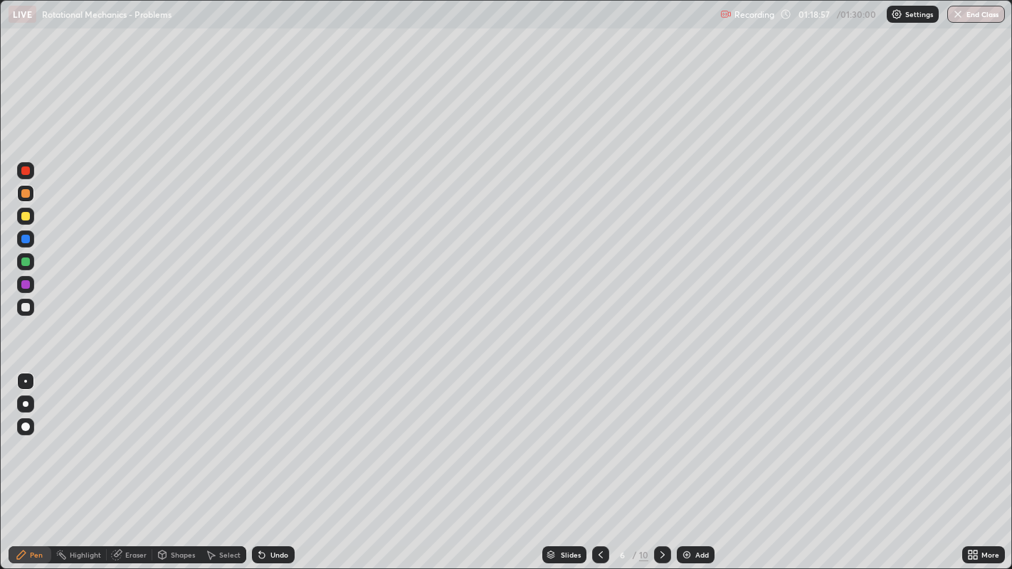
click at [279, 462] on div "Undo" at bounding box center [279, 554] width 18 height 7
click at [276, 462] on div "Undo" at bounding box center [279, 554] width 18 height 7
click at [282, 462] on div "Undo" at bounding box center [279, 554] width 18 height 7
click at [127, 462] on div "Eraser" at bounding box center [130, 554] width 46 height 17
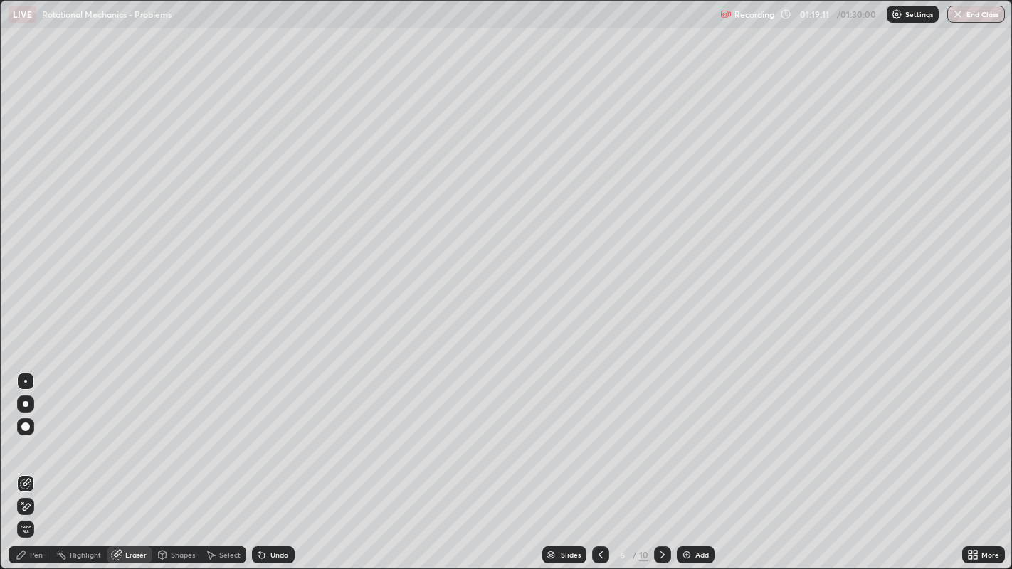
click at [33, 462] on div "Pen" at bounding box center [30, 554] width 43 height 17
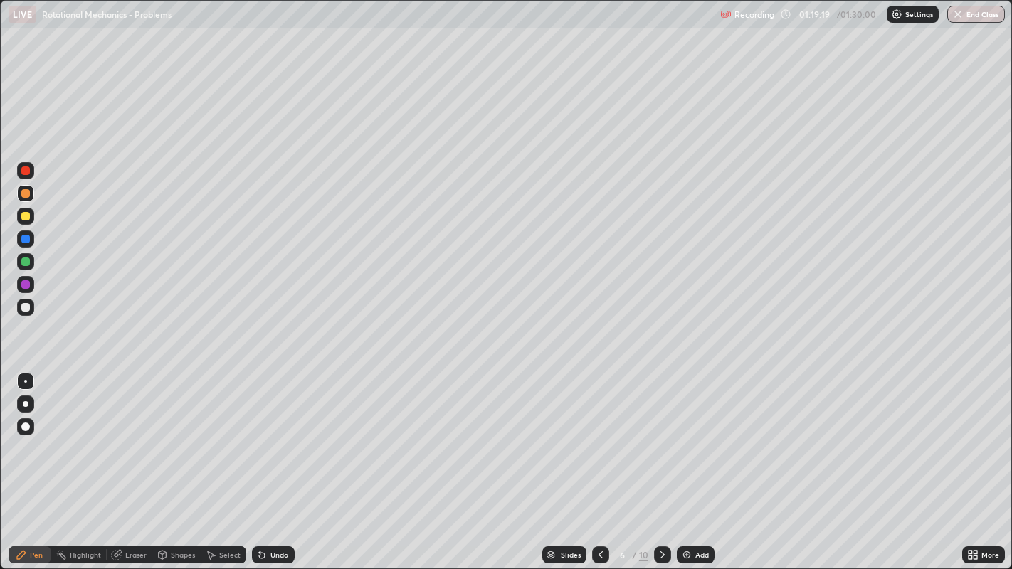
click at [29, 215] on div at bounding box center [25, 216] width 9 height 9
click at [26, 240] on div at bounding box center [25, 239] width 9 height 9
click at [599, 462] on icon at bounding box center [600, 554] width 11 height 11
click at [598, 462] on icon at bounding box center [600, 554] width 11 height 11
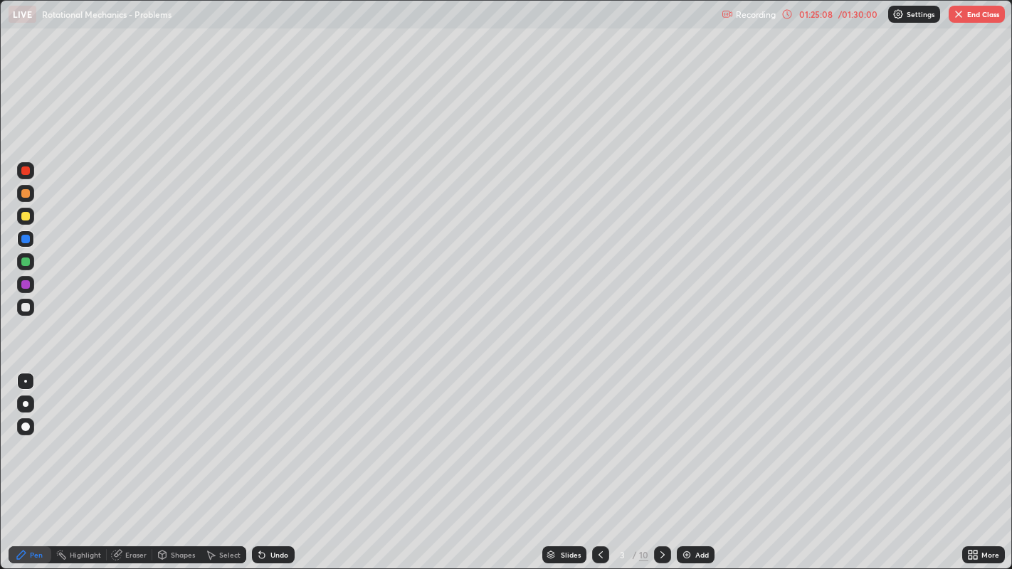
click at [661, 462] on icon at bounding box center [662, 554] width 11 height 11
click at [605, 462] on div at bounding box center [600, 554] width 17 height 17
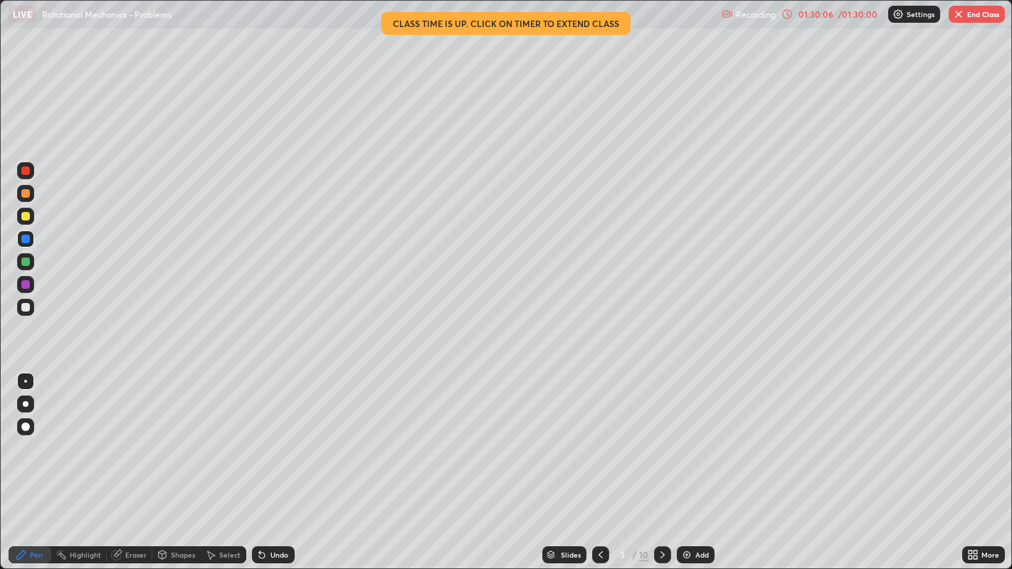
click at [985, 12] on button "End Class" at bounding box center [976, 14] width 56 height 17
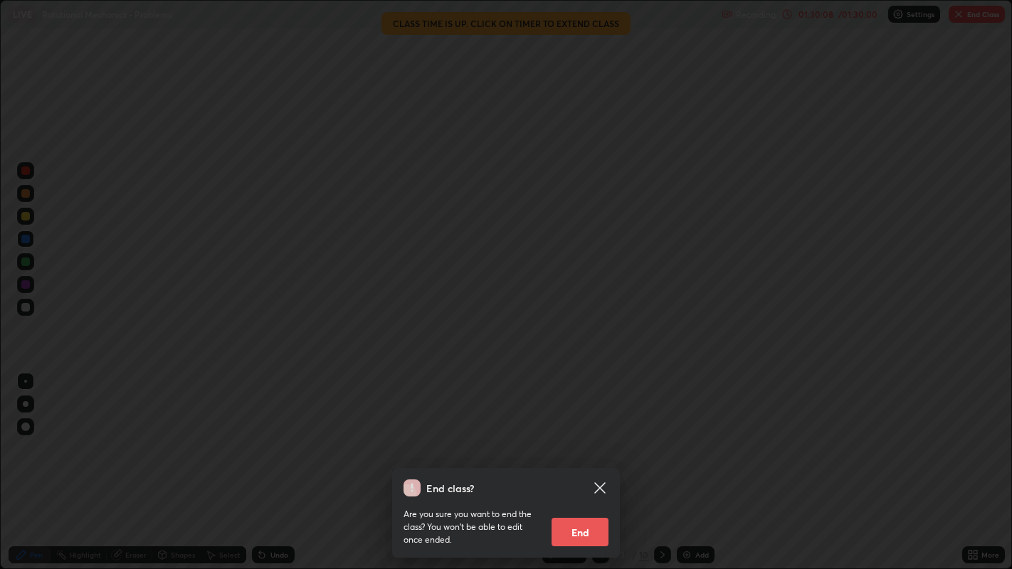
click at [581, 462] on button "End" at bounding box center [579, 532] width 57 height 28
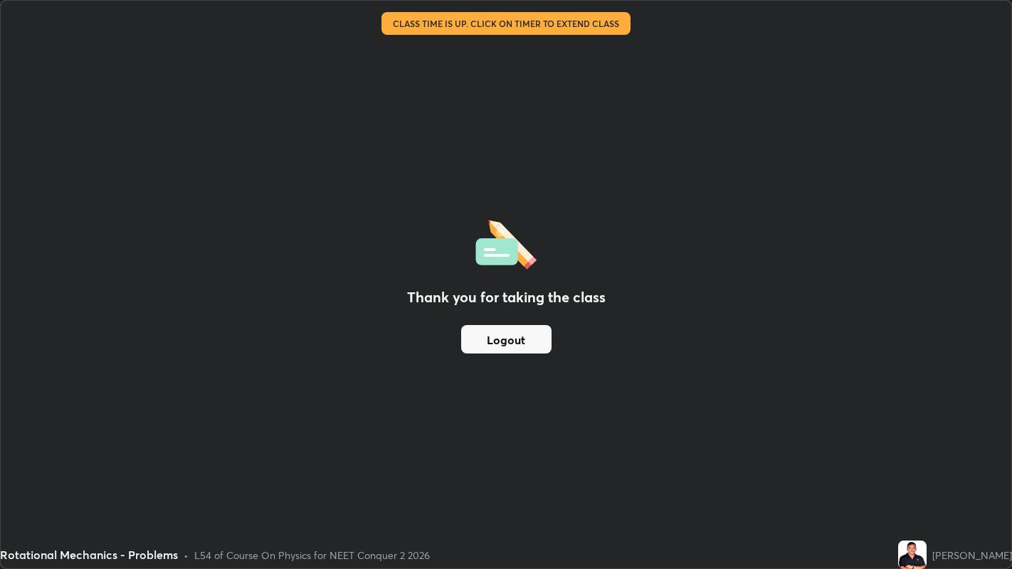
click at [519, 341] on button "Logout" at bounding box center [506, 339] width 90 height 28
